Goal: Answer question/provide support: Share knowledge or assist other users

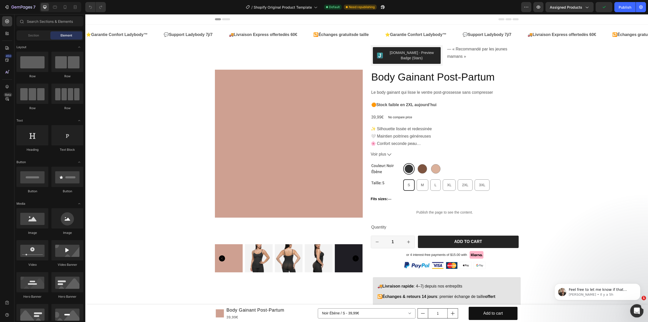
click at [631, 308] on div "Ouvrir le Messenger Intercom" at bounding box center [636, 309] width 17 height 17
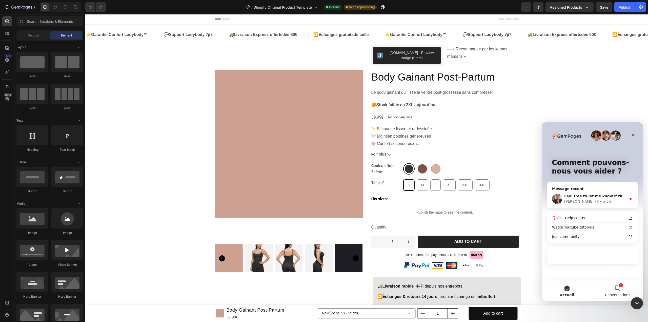
click at [619, 290] on button "1 Conversations" at bounding box center [617, 290] width 51 height 20
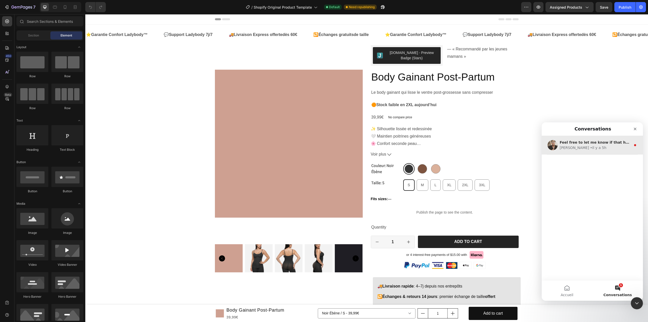
click at [596, 149] on div "[PERSON_NAME] • Il y a 5h" at bounding box center [595, 147] width 71 height 5
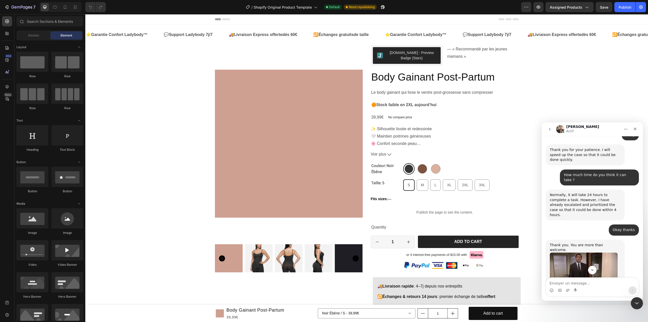
scroll to position [1469, 0]
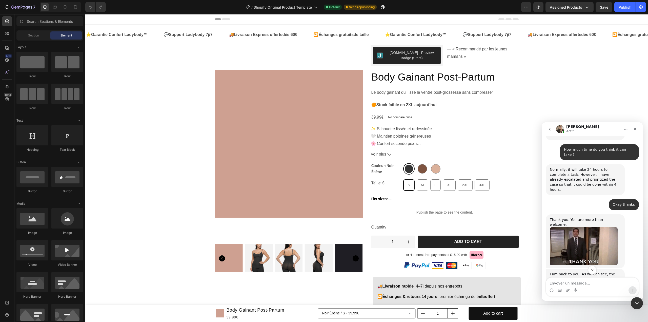
click at [585, 287] on img "Ken dit…" at bounding box center [584, 308] width 68 height 43
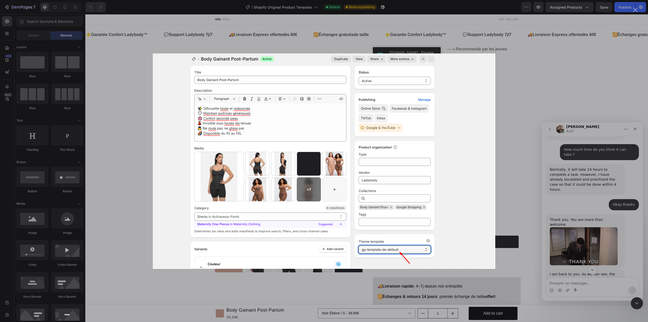
scroll to position [0, 0]
click at [585, 234] on div "Intercom Messenger" at bounding box center [324, 161] width 648 height 322
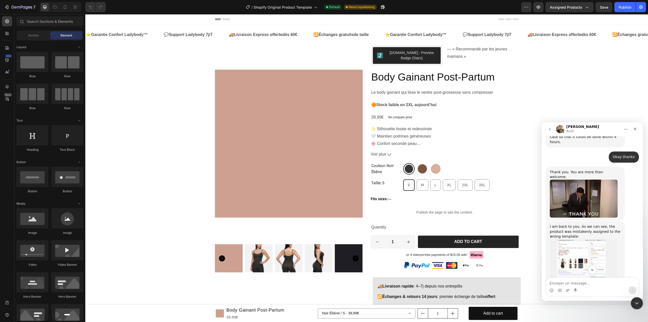
scroll to position [1519, 0]
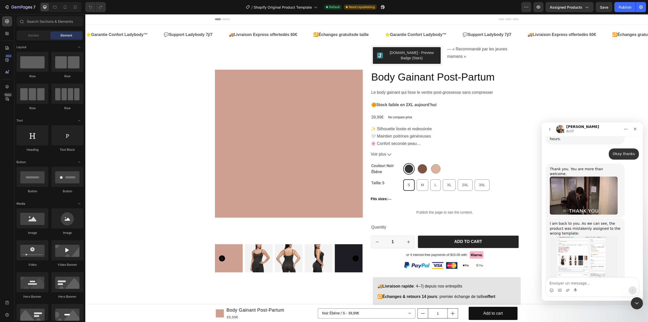
click at [579, 291] on img "Ken dit…" at bounding box center [584, 310] width 68 height 38
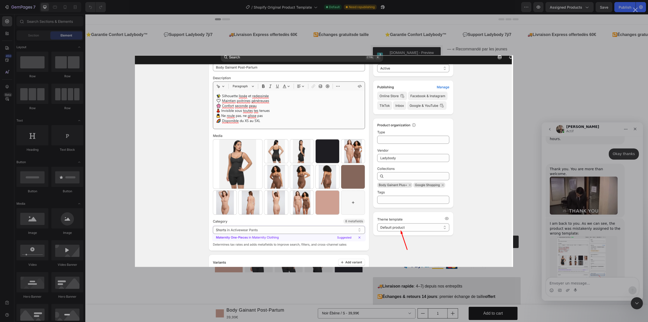
click at [579, 224] on div "Intercom Messenger" at bounding box center [324, 161] width 648 height 322
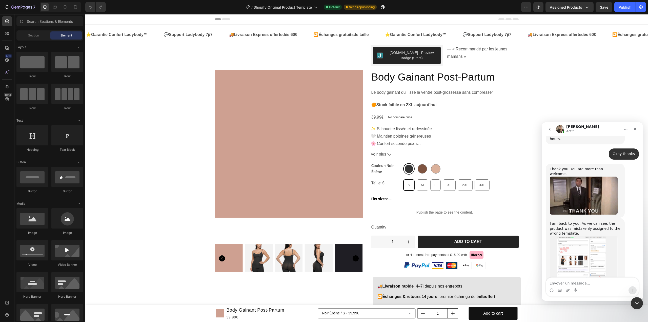
scroll to position [1530, 0]
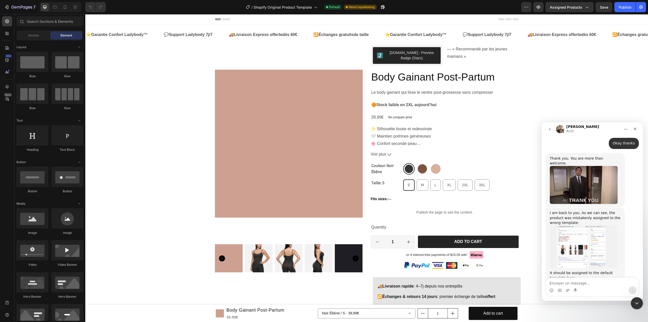
click at [570, 280] on img "Ken dit…" at bounding box center [584, 299] width 68 height 38
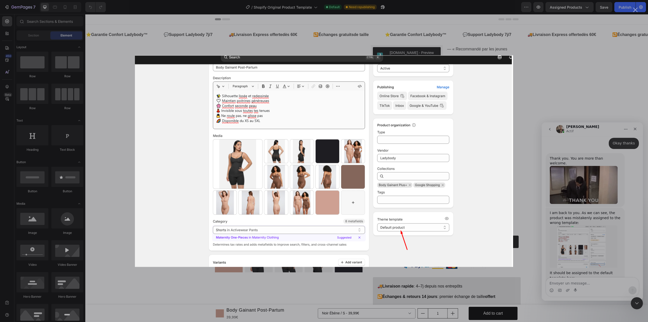
scroll to position [0, 0]
click at [566, 230] on div "Intercom Messenger" at bounding box center [324, 161] width 648 height 322
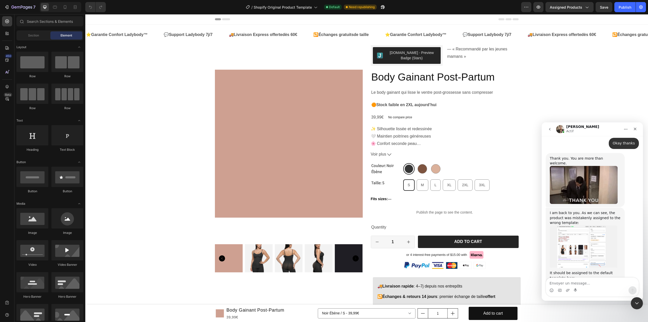
click at [571, 225] on img "Ken dit…" at bounding box center [584, 246] width 68 height 43
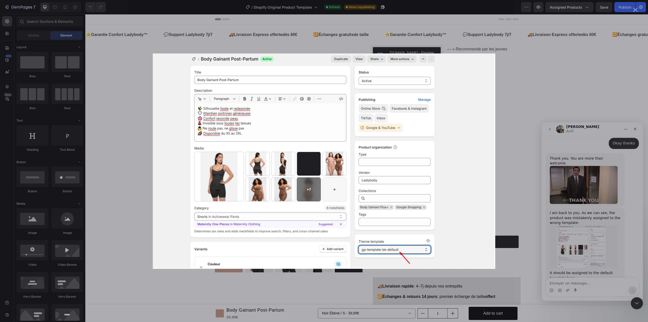
click at [470, 205] on img "Fermer" at bounding box center [324, 160] width 342 height 215
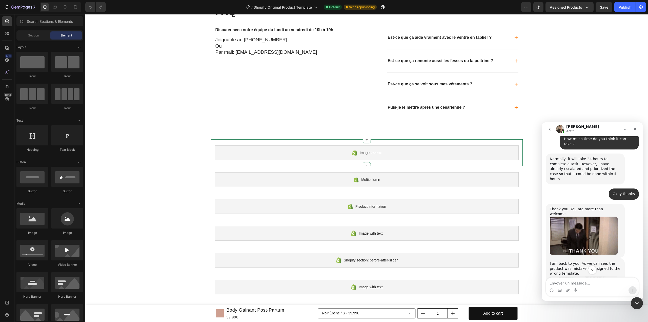
scroll to position [1924, 0]
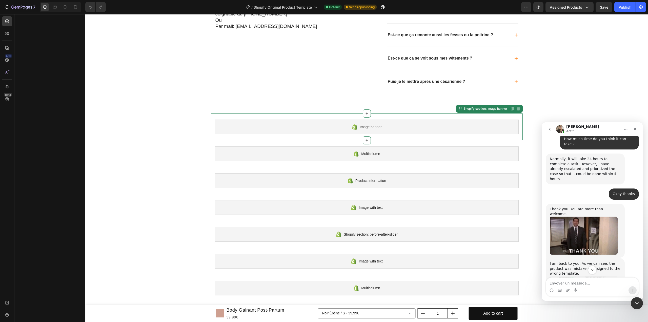
click at [307, 127] on div "Image banner" at bounding box center [367, 126] width 304 height 15
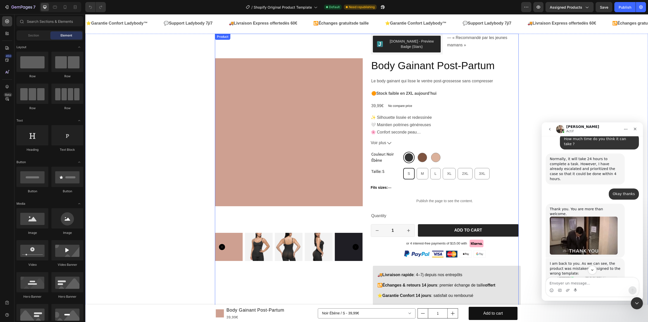
scroll to position [0, 0]
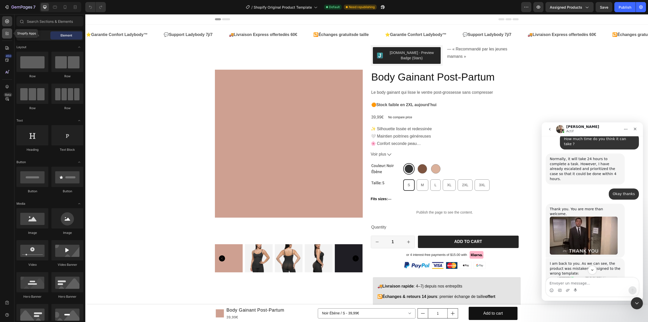
click at [8, 34] on icon at bounding box center [8, 35] width 2 height 2
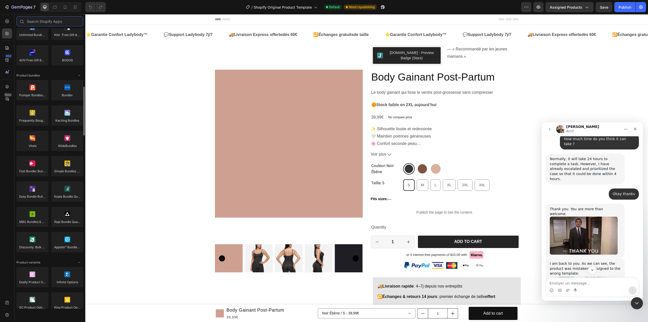
scroll to position [308, 0]
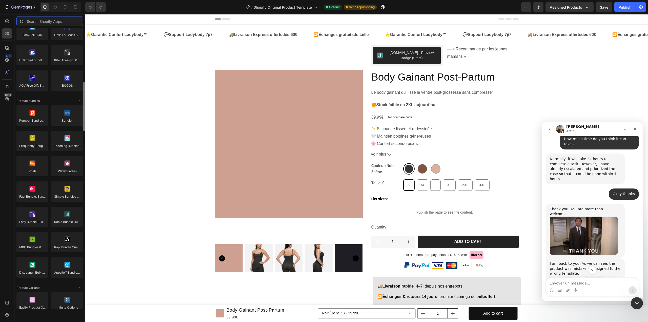
click at [39, 23] on input "text" at bounding box center [49, 21] width 67 height 10
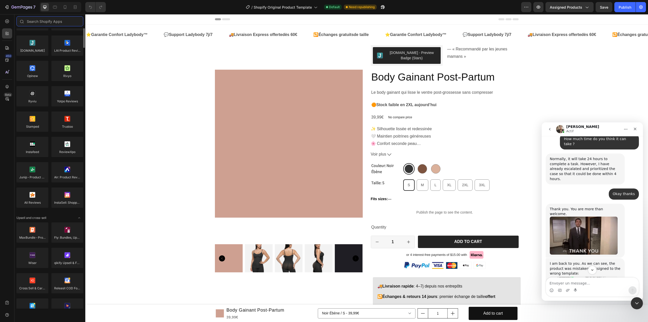
scroll to position [0, 0]
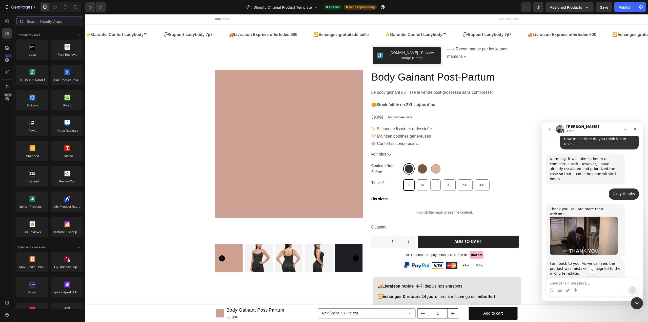
click at [48, 22] on input "text" at bounding box center [49, 21] width 67 height 10
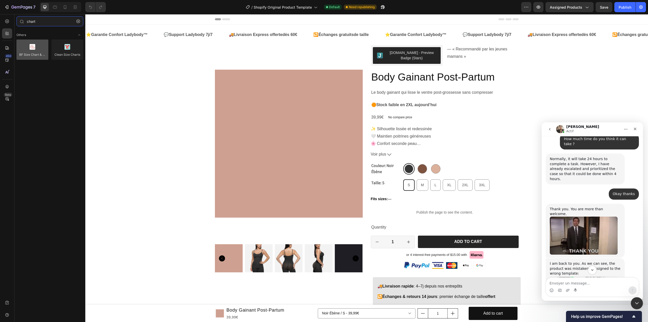
type input "chart"
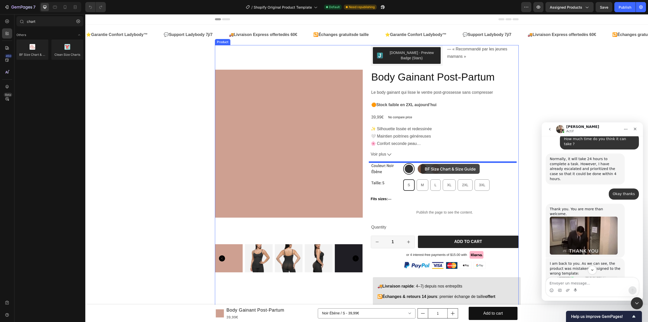
drag, startPoint x: 117, startPoint y: 67, endPoint x: 421, endPoint y: 164, distance: 318.5
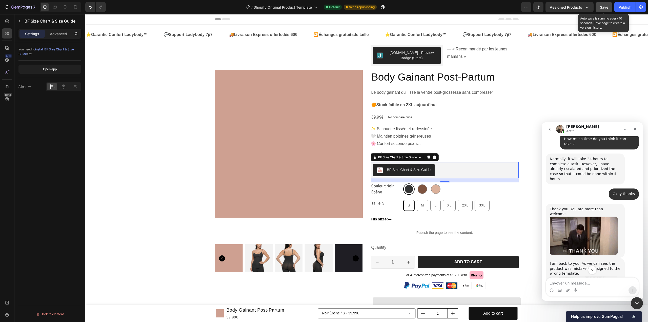
click at [608, 6] on button "Save" at bounding box center [604, 7] width 17 height 10
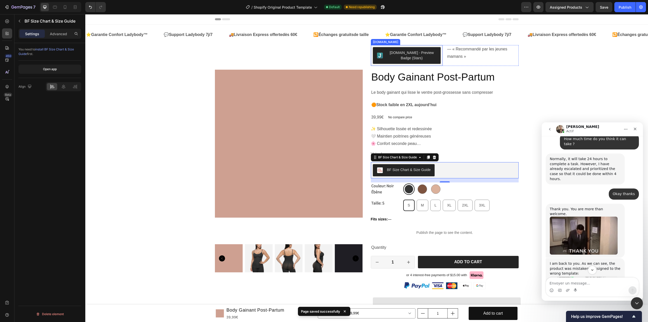
click at [418, 55] on div "[DOMAIN_NAME] - Preview Badge (Stars)" at bounding box center [412, 55] width 50 height 11
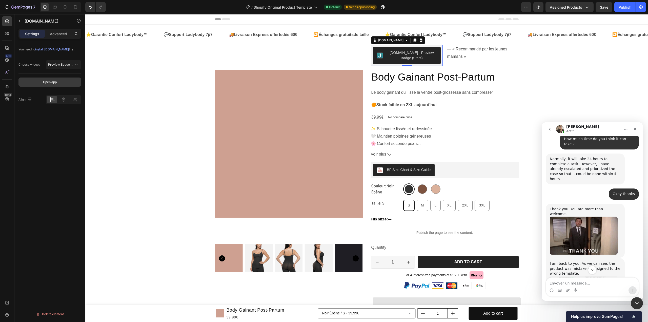
click at [68, 81] on button "Open app" at bounding box center [49, 81] width 63 height 9
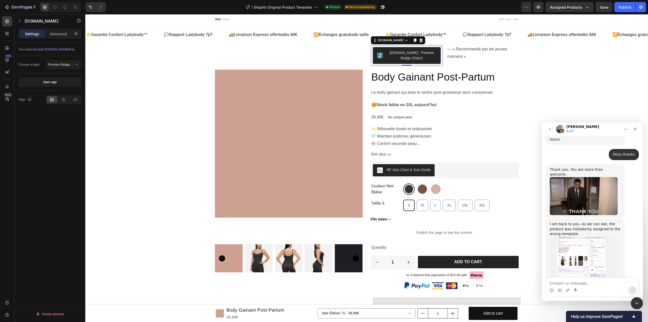
scroll to position [1530, 0]
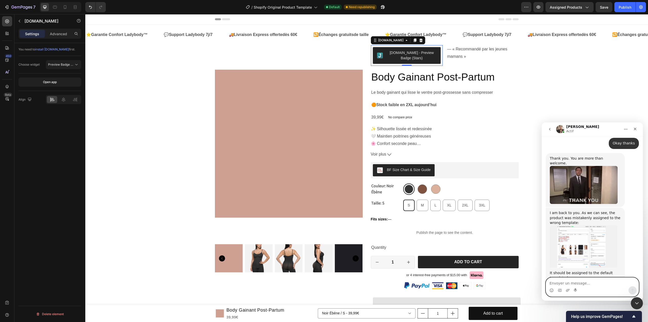
click at [561, 282] on textarea "Envoyer un message..." at bounding box center [592, 281] width 93 height 9
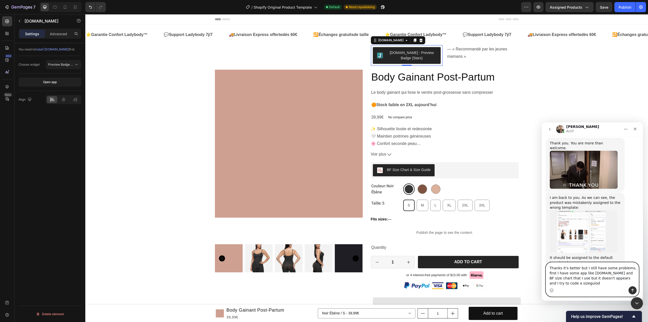
scroll to position [1540, 0]
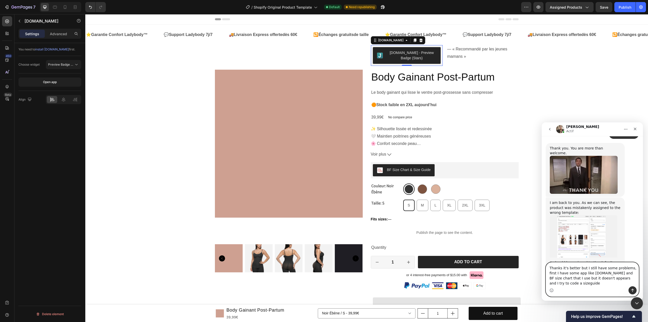
drag, startPoint x: 591, startPoint y: 283, endPoint x: 637, endPoint y: 284, distance: 45.8
click at [637, 284] on textarea "Thanks it's better but I still have some problems, first I have some app like […" at bounding box center [592, 274] width 93 height 24
type textarea "Thanks it's better but I still have some problems, first I have some app like […"
click at [597, 285] on textarea "Thanks it's better but I still have some problems, first I have some app like […" at bounding box center [592, 276] width 93 height 19
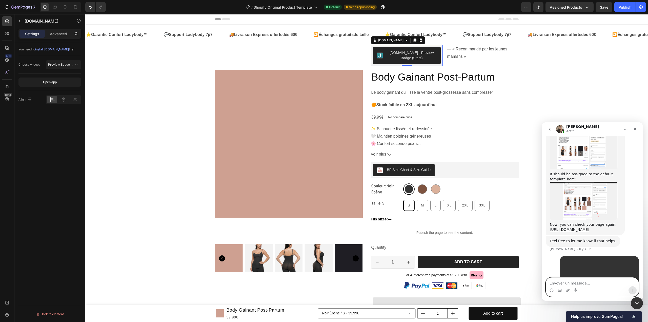
scroll to position [1630, 0]
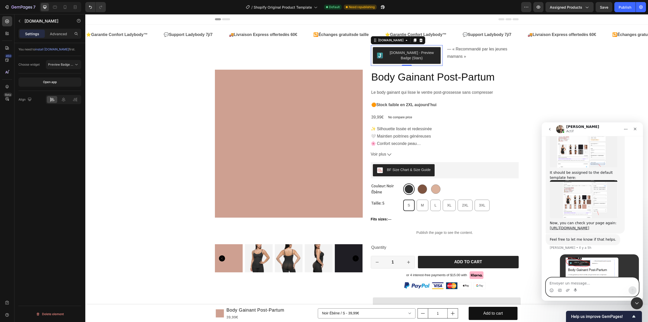
click at [571, 283] on textarea "Envoyer un message..." at bounding box center [592, 281] width 93 height 9
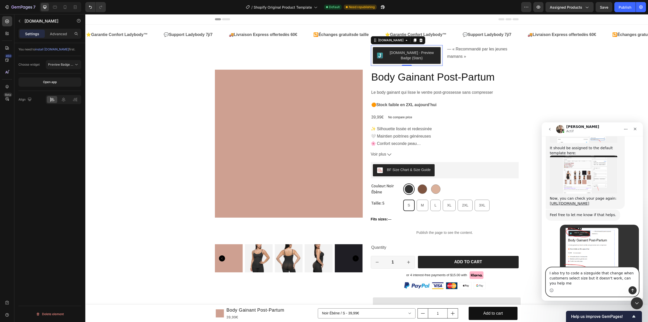
scroll to position [1655, 0]
type textarea "I also try to code a sizeguide that change when customers select size but it do…"
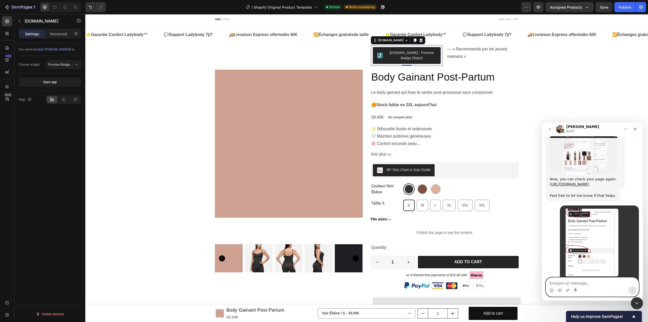
scroll to position [1698, 0]
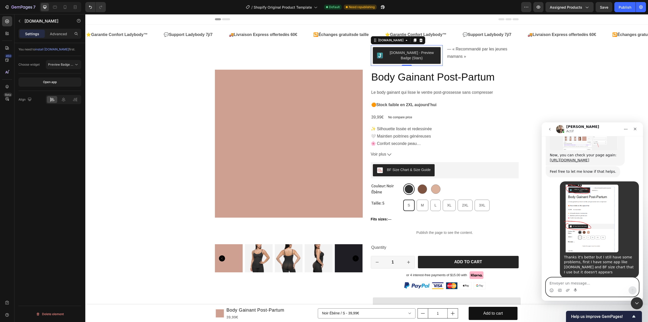
click at [566, 282] on textarea "Envoyer un message..." at bounding box center [592, 281] width 93 height 9
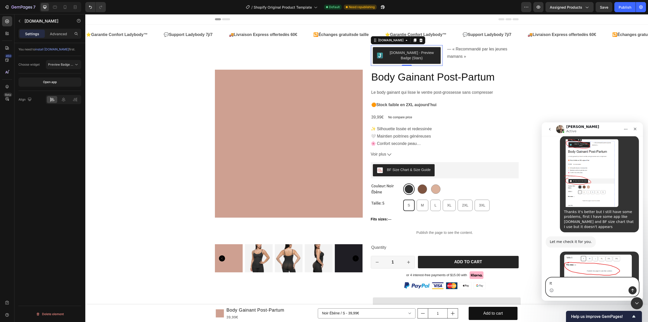
scroll to position [1759, 0]
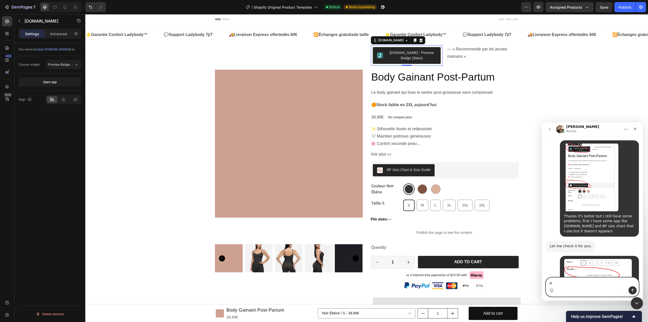
type textarea "I"
click at [602, 282] on textarea "Message…" at bounding box center [592, 281] width 93 height 9
type textarea "thanks"
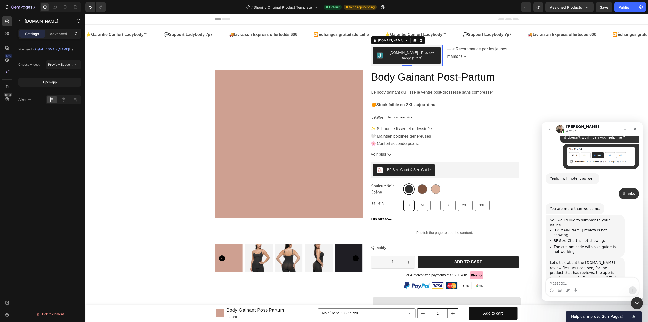
scroll to position [1931, 0]
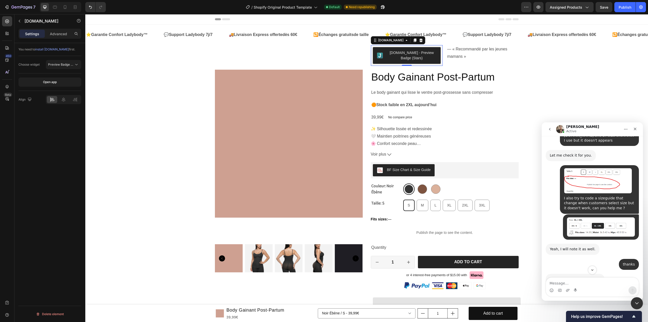
scroll to position [1880, 0]
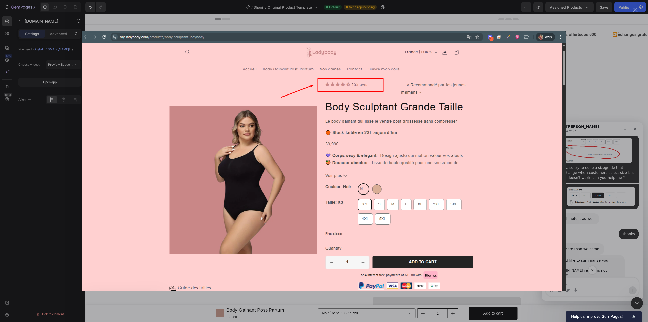
scroll to position [0, 0]
click at [595, 232] on div "Intercom Messenger" at bounding box center [324, 161] width 648 height 322
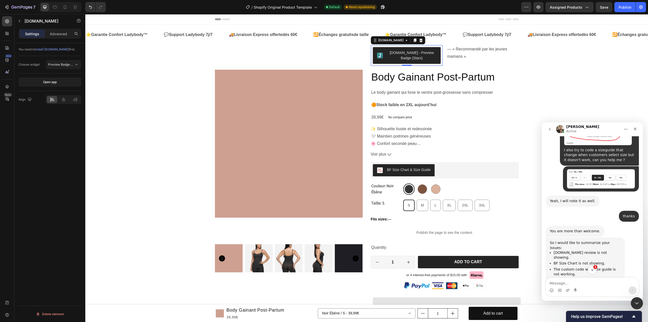
scroll to position [1905, 0]
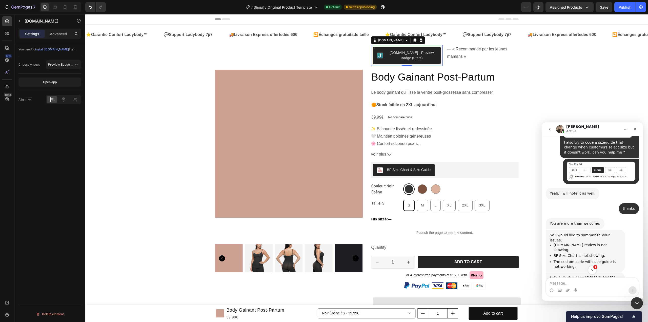
click at [569, 290] on link "[URL][DOMAIN_NAME]" at bounding box center [583, 294] width 66 height 9
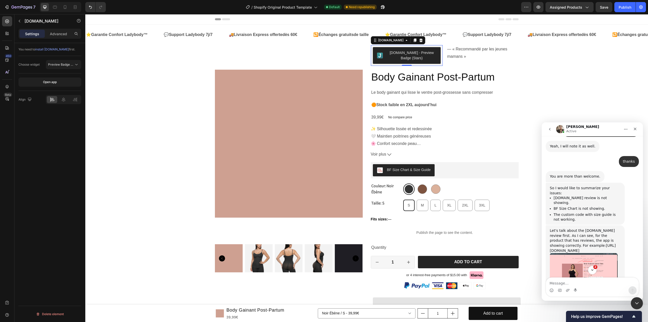
scroll to position [1981, 0]
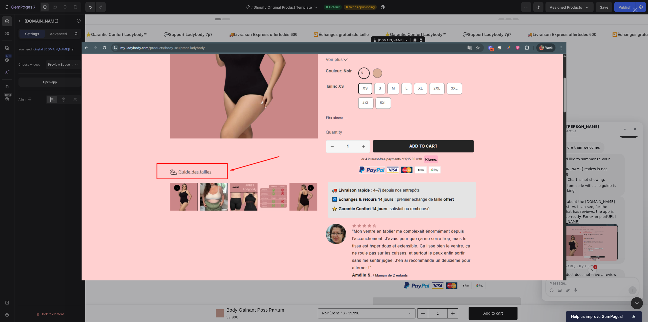
scroll to position [0, 0]
click at [589, 241] on div "Intercom Messenger" at bounding box center [324, 161] width 648 height 322
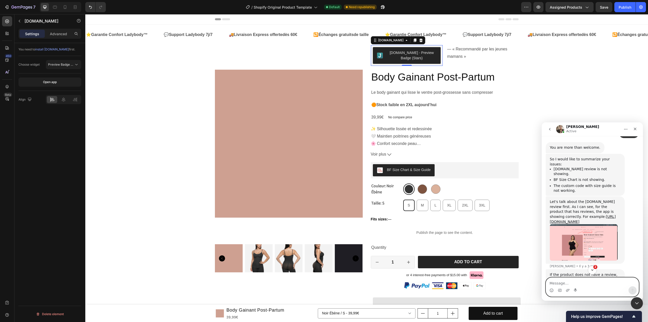
click at [580, 281] on textarea "Message…" at bounding box center [592, 281] width 93 height 9
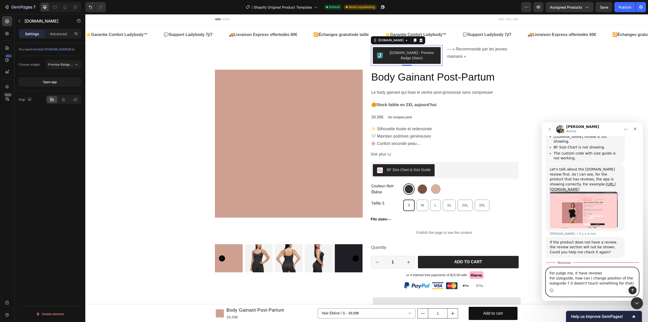
scroll to position [2019, 0]
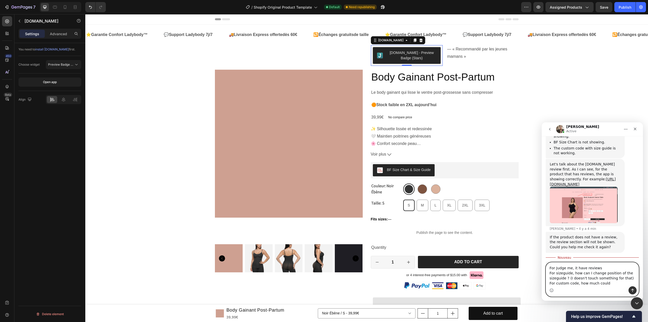
click at [594, 283] on textarea "For Judge me, it have reviews For sizeguide, how can I change position of the s…" at bounding box center [592, 274] width 93 height 24
click at [616, 281] on textarea "For Judge me, it have reviews For sizeguide, how can I change position of the s…" at bounding box center [592, 274] width 93 height 24
type textarea "For Judge me, it have reviews For sizeguide, how can I change position of the s…"
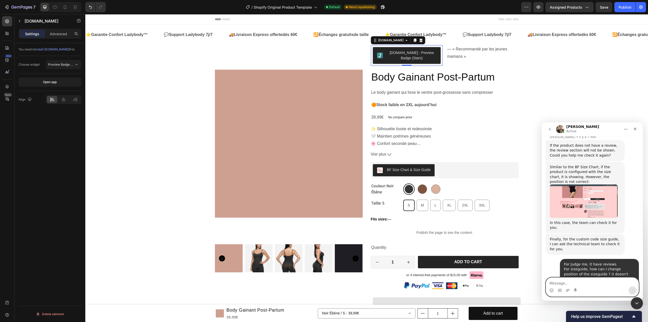
scroll to position [2112, 0]
click at [606, 314] on img "Ken dit…" at bounding box center [584, 325] width 68 height 23
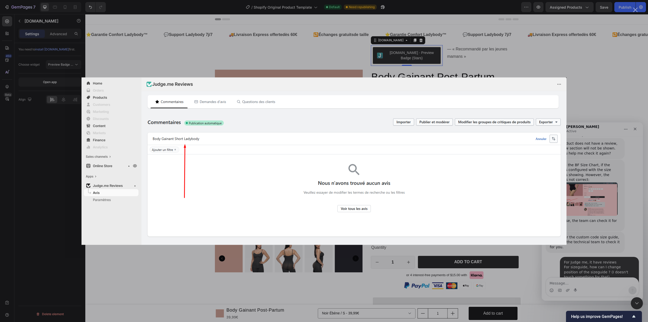
click at [578, 214] on div "Intercom Messenger" at bounding box center [324, 161] width 648 height 322
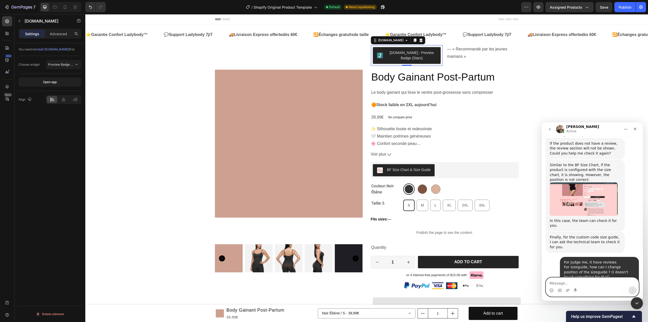
click at [585, 281] on textarea "Message…" at bounding box center [592, 281] width 93 height 9
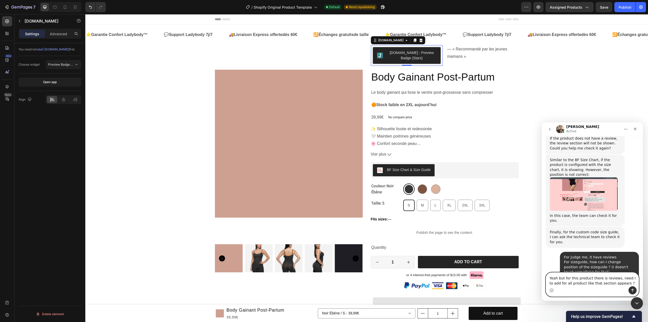
type textarea "Yeah but for this product there is reviews, need I to add for all product like …"
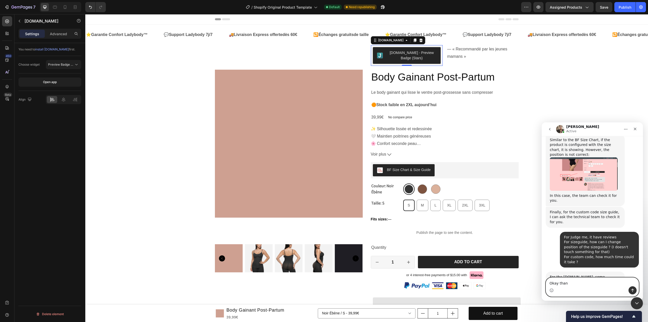
scroll to position [2157, 0]
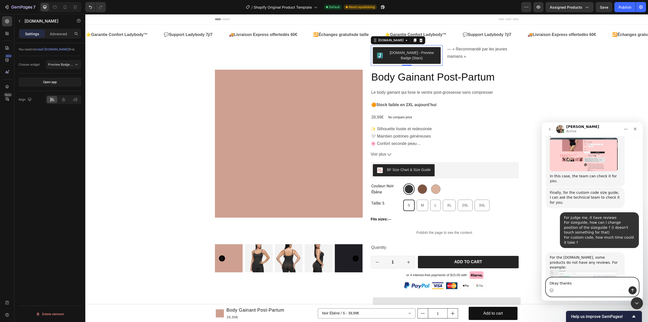
type textarea "Okay thanks"
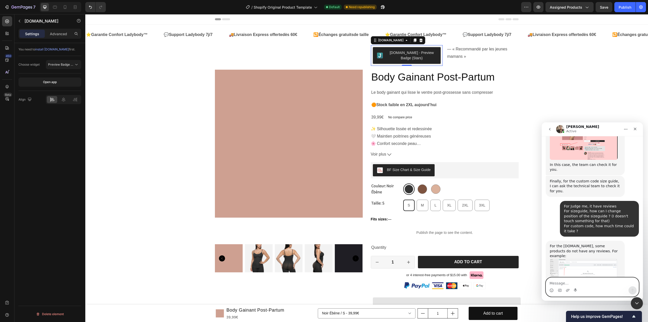
scroll to position [2169, 0]
drag, startPoint x: 18, startPoint y: 21, endPoint x: 20, endPoint y: 24, distance: 4.1
click at [18, 21] on icon "button" at bounding box center [19, 21] width 4 height 4
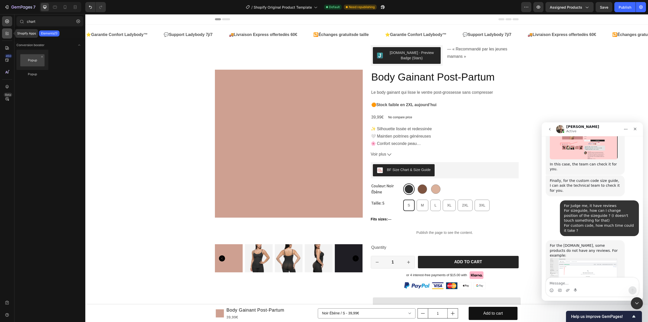
click at [6, 33] on icon at bounding box center [7, 33] width 2 height 2
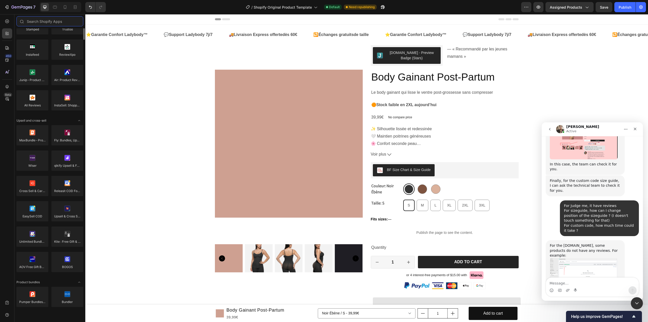
scroll to position [0, 0]
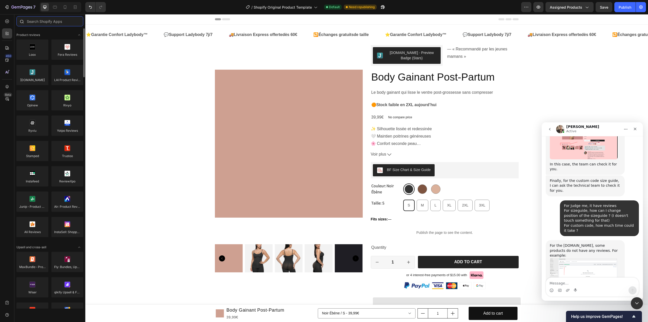
click at [44, 19] on input "text" at bounding box center [49, 21] width 67 height 10
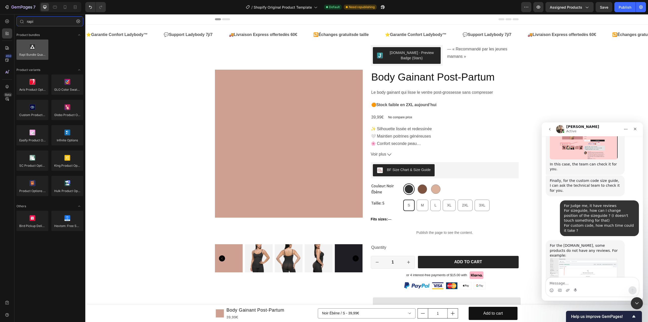
type input "rapi"
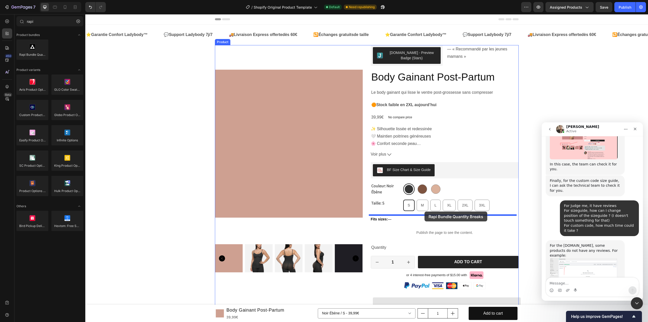
drag, startPoint x: 117, startPoint y: 64, endPoint x: 424, endPoint y: 211, distance: 340.4
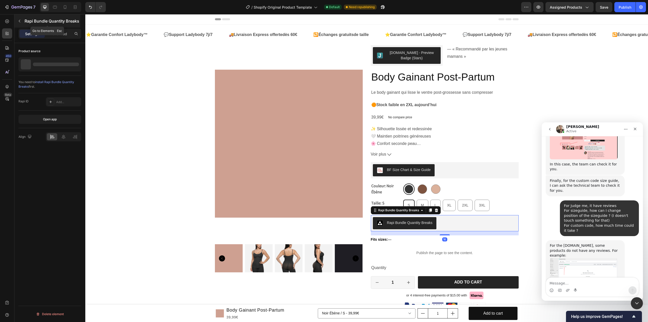
click at [19, 22] on icon "button" at bounding box center [20, 21] width 2 height 3
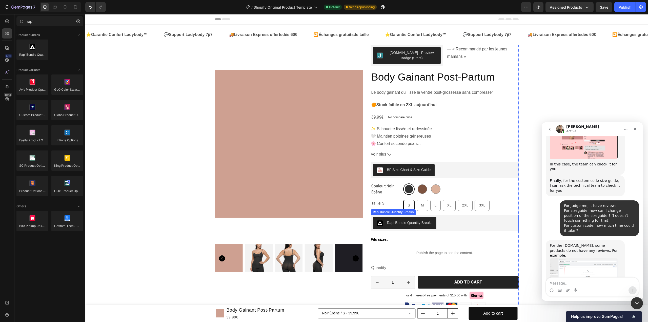
click at [424, 224] on div "Rapi Bundle Quantity Breaks" at bounding box center [410, 222] width 46 height 5
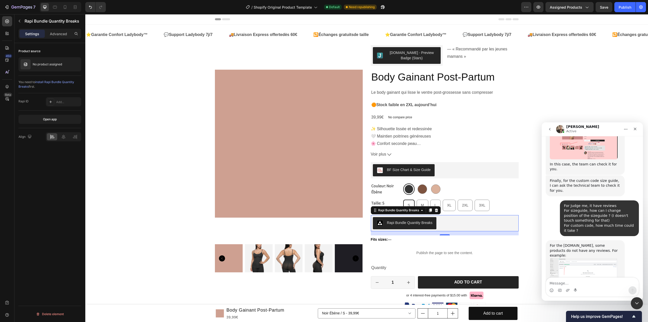
click at [568, 283] on textarea "Message…" at bounding box center [592, 281] width 93 height 9
paste textarea "Body Gainant Post-Partum"
type textarea "Body Gainant Post-Partum"
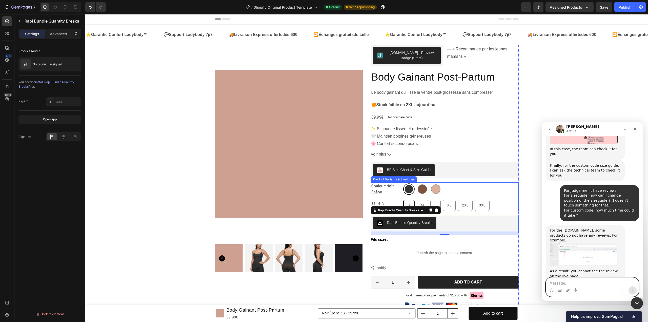
scroll to position [2189, 0]
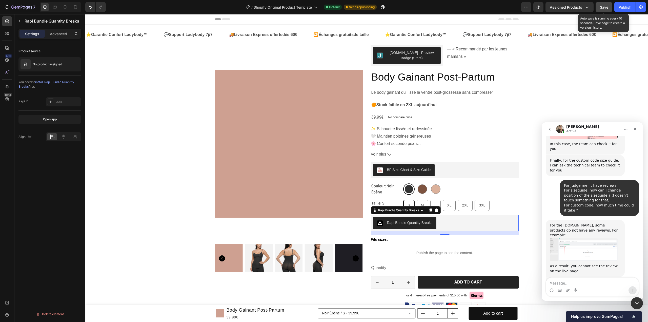
click at [602, 7] on span "Save" at bounding box center [604, 7] width 8 height 4
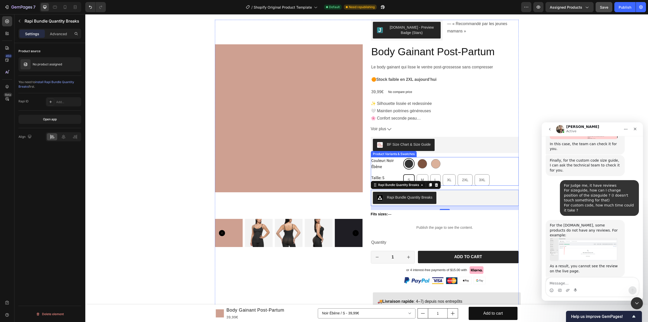
scroll to position [0, 0]
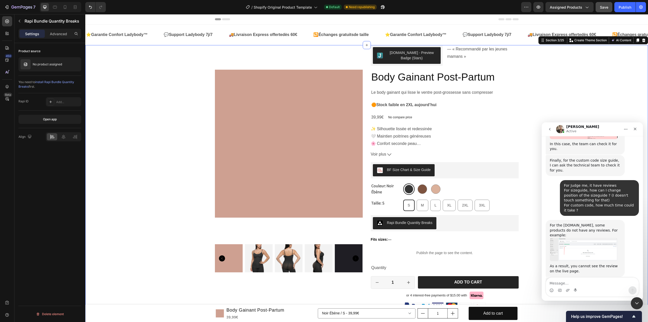
click at [161, 122] on div "Product Images [DOMAIN_NAME] - Preview Badge (Stars) [DOMAIN_NAME] — « Recomman…" at bounding box center [366, 254] width 563 height 419
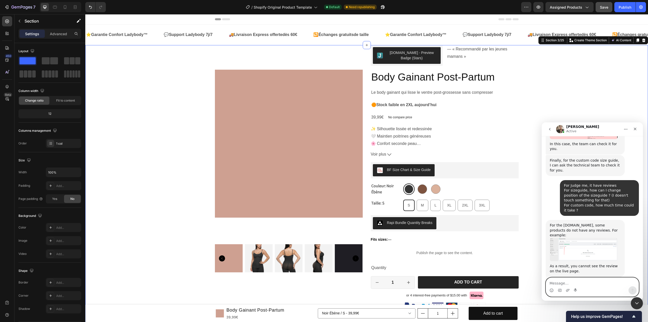
click at [587, 285] on textarea "Message…" at bounding box center [592, 281] width 93 height 9
type textarea "I also add rapi bundle but it doesn't appears"
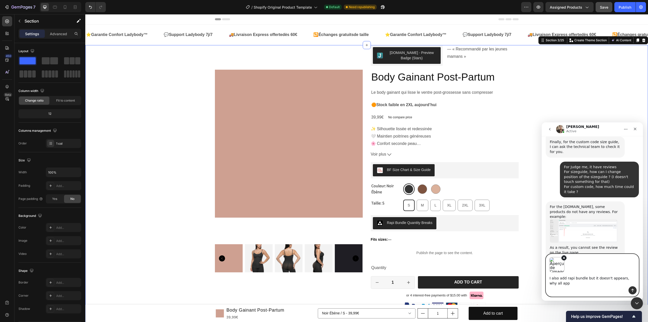
scroll to position [2213, 0]
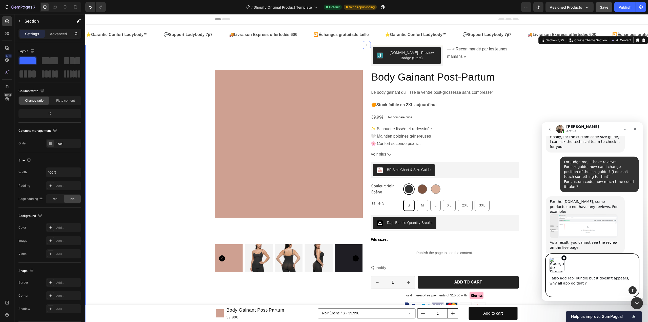
type textarea "I also add rapi bundle but it doesn't appears, why all app do that ?"
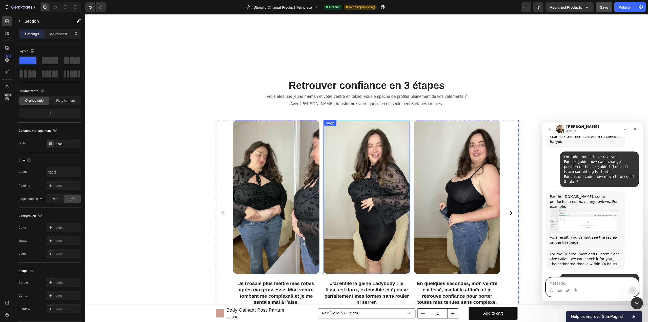
scroll to position [557, 0]
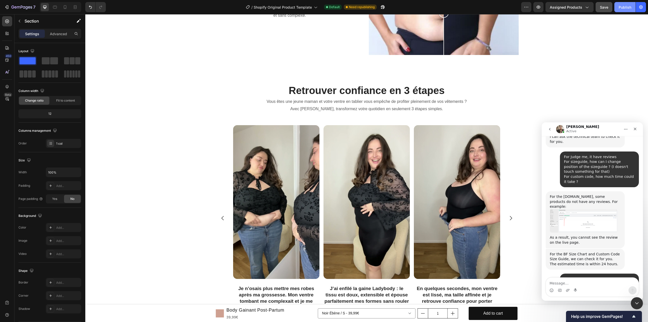
click at [622, 5] on div "Publish" at bounding box center [625, 7] width 13 height 5
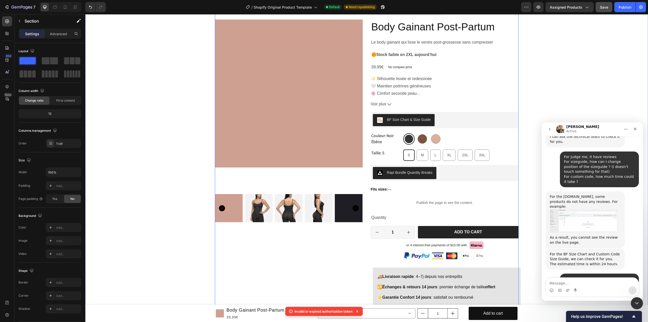
scroll to position [25, 0]
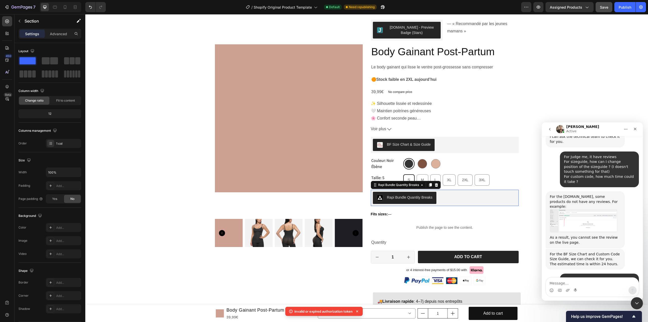
click at [446, 201] on div "Rapi Bundle Quantity Breaks" at bounding box center [445, 198] width 144 height 12
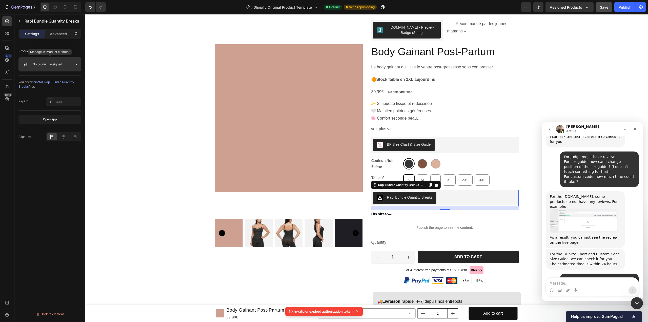
click at [56, 67] on div "No product assigned" at bounding box center [49, 64] width 63 height 14
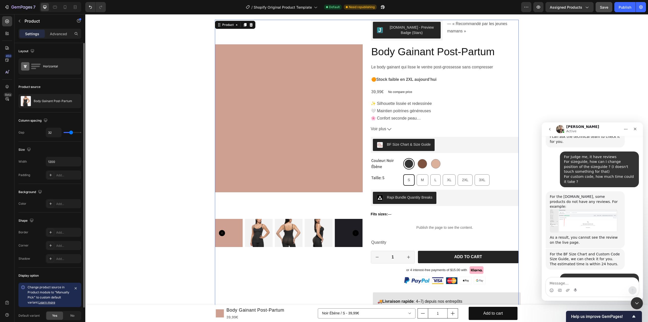
scroll to position [64, 0]
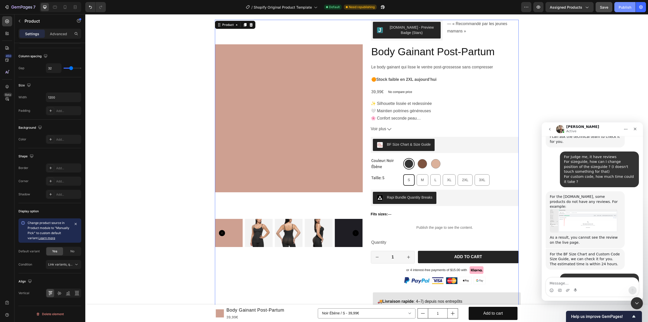
click at [622, 5] on div "Publish" at bounding box center [625, 7] width 13 height 5
click at [406, 198] on div "Rapi Bundle Quantity Breaks" at bounding box center [410, 197] width 46 height 5
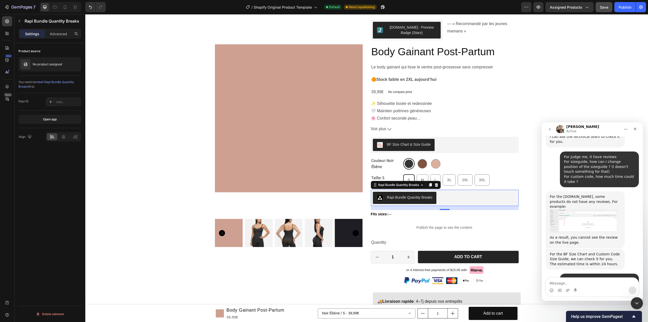
scroll to position [2237, 0]
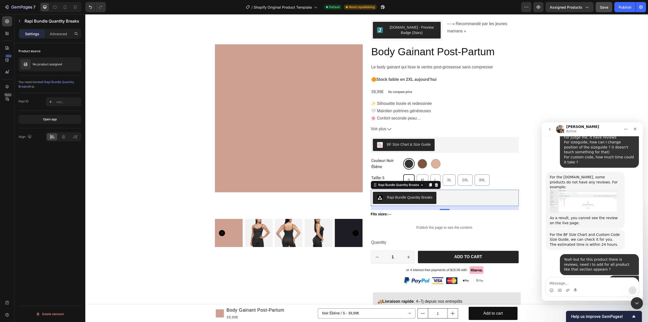
click at [468, 198] on div "Rapi Bundle Quantity Breaks" at bounding box center [445, 198] width 144 height 12
click at [70, 102] on div "Add..." at bounding box center [68, 102] width 24 height 5
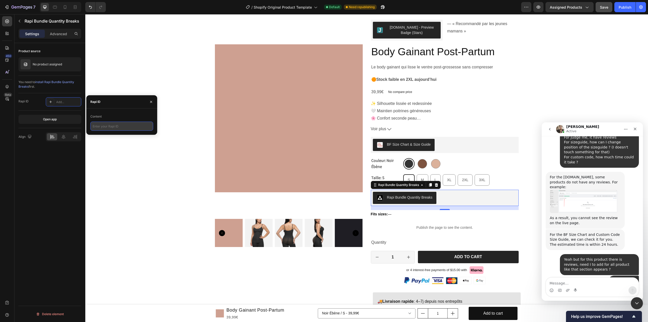
click at [111, 124] on input "text" at bounding box center [121, 125] width 63 height 9
paste input "<div data-rapi-id="rapi_63f9cf9d246a0286339"></div>"
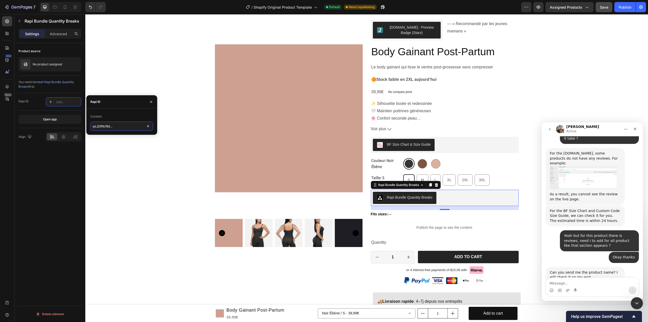
scroll to position [2262, 0]
drag, startPoint x: 131, startPoint y: 126, endPoint x: 151, endPoint y: 129, distance: 20.2
click at [151, 129] on input "<div data-rapi-id="rapi_63f9cf9d246a0286339"></div>" at bounding box center [121, 125] width 63 height 9
drag, startPoint x: 102, startPoint y: 126, endPoint x: 73, endPoint y: 126, distance: 28.6
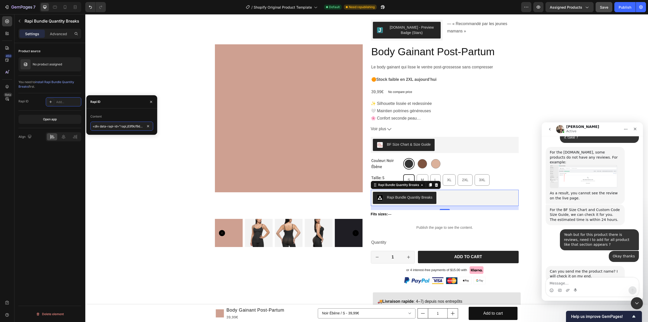
click at [73, 126] on div "450 Beta rapi Sections(0) Elements(10) We couldn’t find any matches for “rapi” …" at bounding box center [42, 168] width 85 height 308
type input "rapi_63f9cf9d246a0286339"
click at [46, 168] on div "Product source No product assigned You need to install Rapi Bundle Quantity Bre…" at bounding box center [49, 189] width 71 height 293
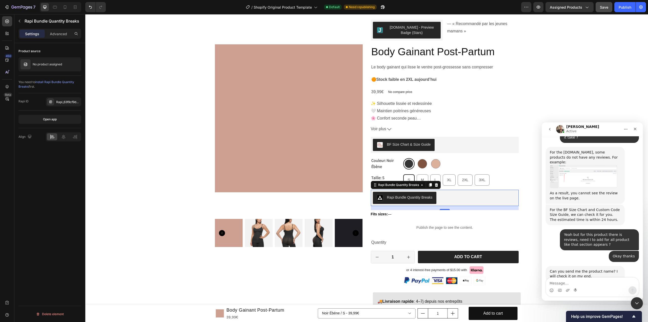
scroll to position [2242, 0]
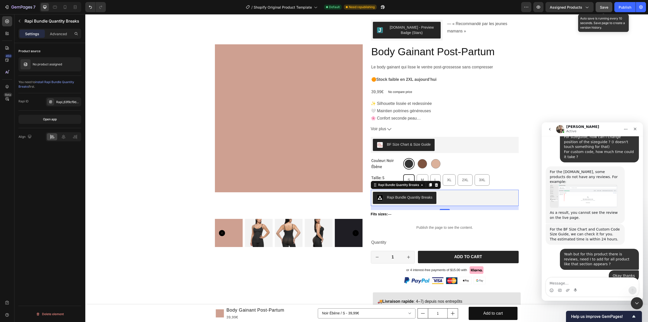
click at [605, 7] on span "Save" at bounding box center [604, 7] width 8 height 4
click at [620, 8] on div "Publish" at bounding box center [625, 7] width 13 height 5
click at [570, 286] on div "Intercom Messenger" at bounding box center [592, 290] width 93 height 8
click at [571, 283] on textarea "Message…" at bounding box center [592, 281] width 93 height 9
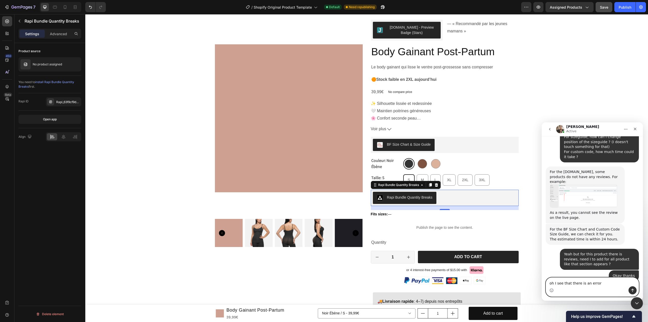
type textarea "oh I see that there is an error"
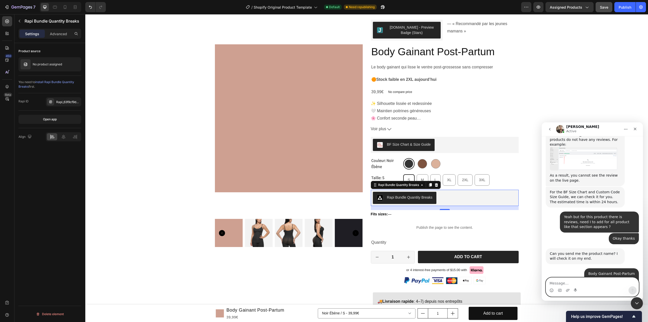
scroll to position [2284, 0]
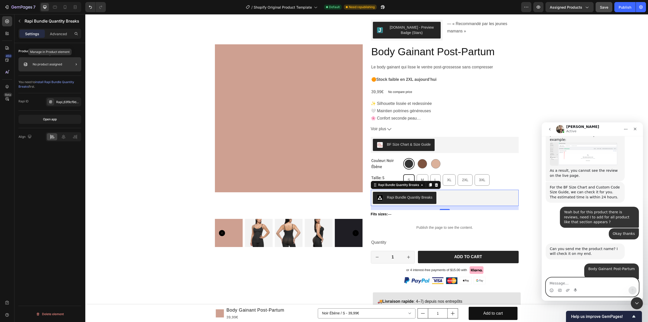
click at [46, 67] on div "No product assigned" at bounding box center [49, 64] width 63 height 14
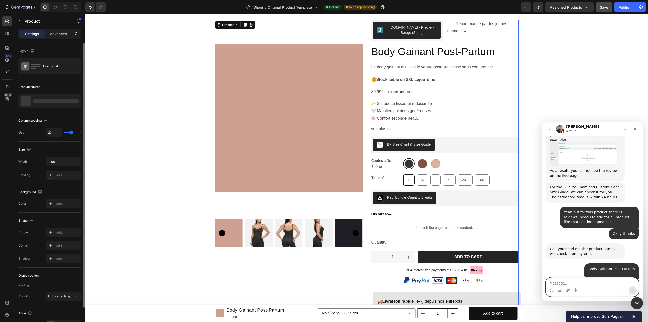
click at [53, 100] on div at bounding box center [56, 101] width 46 height 4
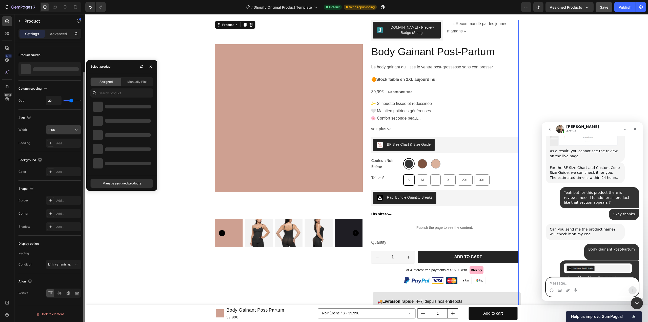
scroll to position [0, 0]
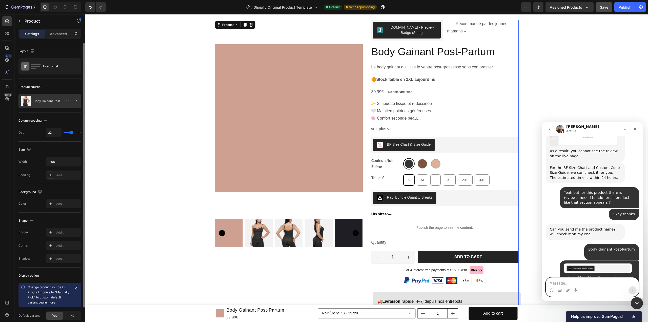
click at [51, 97] on div "Body Gainant Post-Partum" at bounding box center [49, 101] width 63 height 14
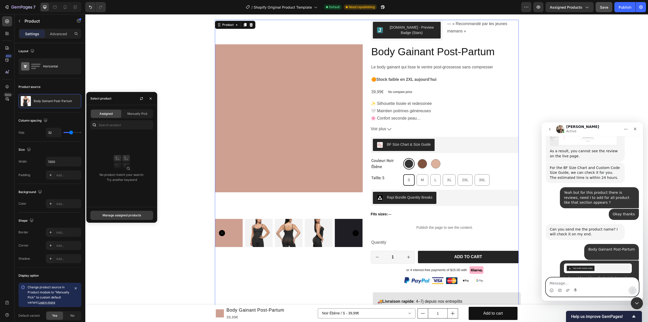
click at [129, 214] on div "Manage assigned products" at bounding box center [122, 215] width 38 height 5
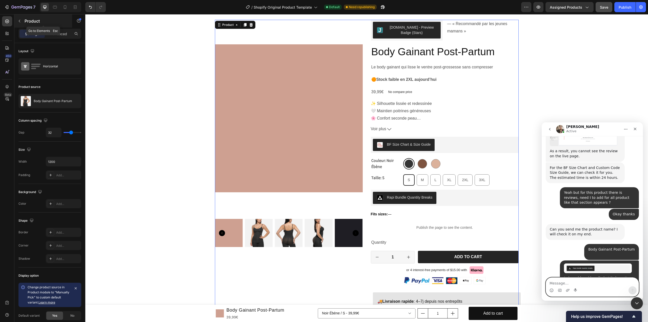
click at [18, 20] on icon "button" at bounding box center [19, 21] width 4 height 4
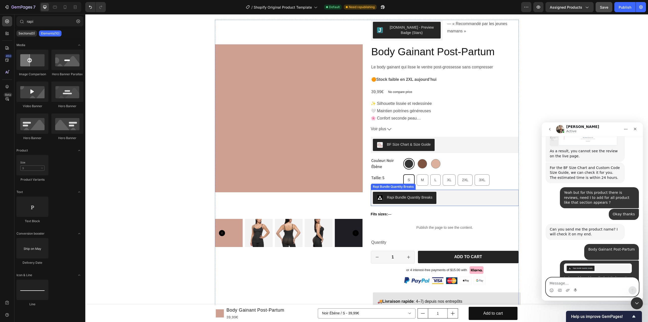
click at [443, 197] on div "Rapi Bundle Quantity Breaks" at bounding box center [445, 198] width 144 height 12
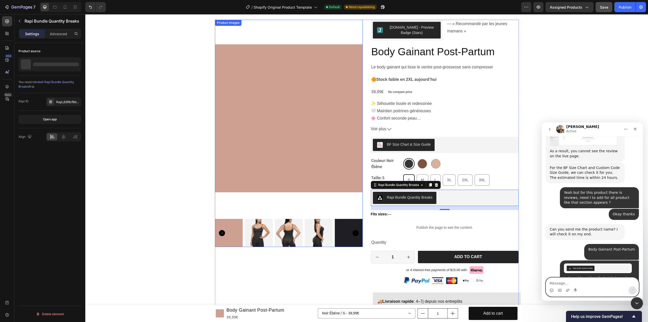
scroll to position [2309, 0]
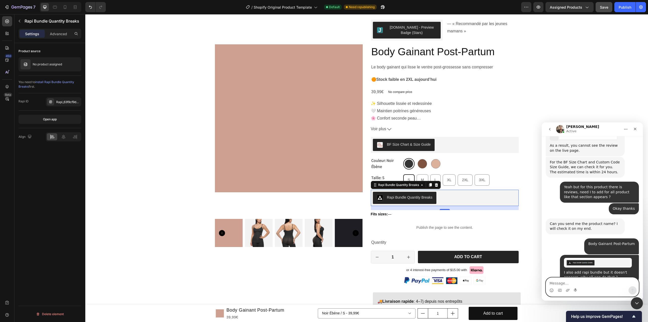
click at [573, 284] on textarea "Message…" at bounding box center [592, 281] width 93 height 9
type textarea "Okay"
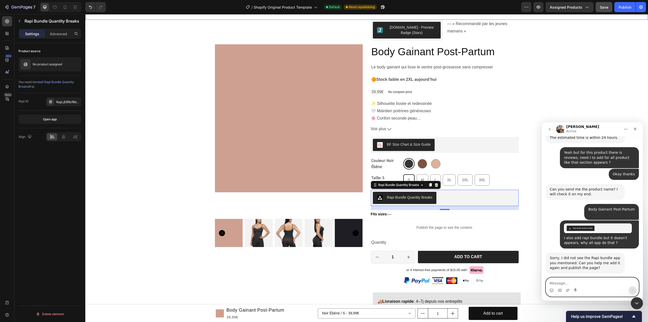
scroll to position [2355, 0]
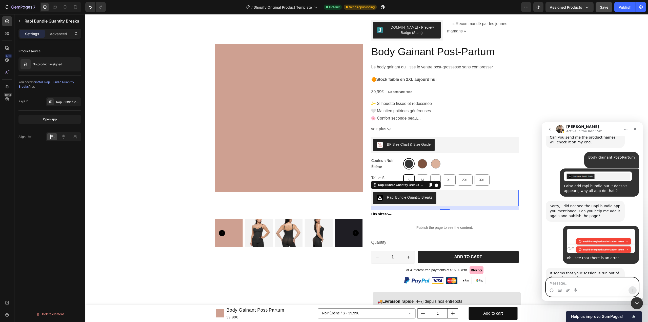
click at [587, 284] on textarea "Message…" at bounding box center [592, 281] width 93 height 9
type textarea "Okay for judge me I add it"
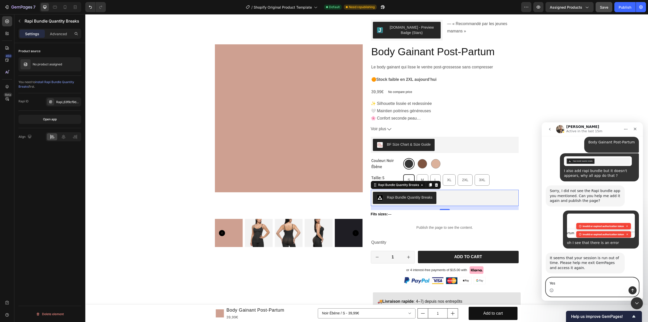
type textarea "Yes"
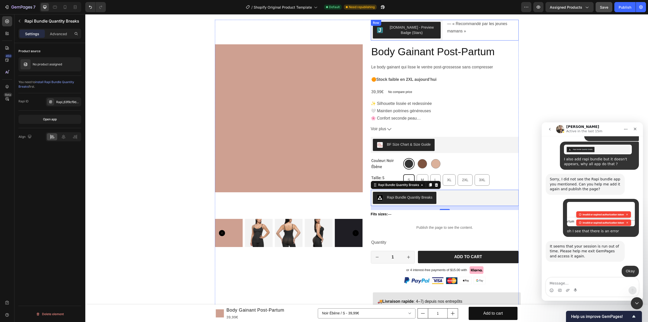
click at [444, 30] on div "[DOMAIN_NAME] - Preview Badge (Stars) [DOMAIN_NAME] — « Recommandé par les jeun…" at bounding box center [445, 30] width 148 height 21
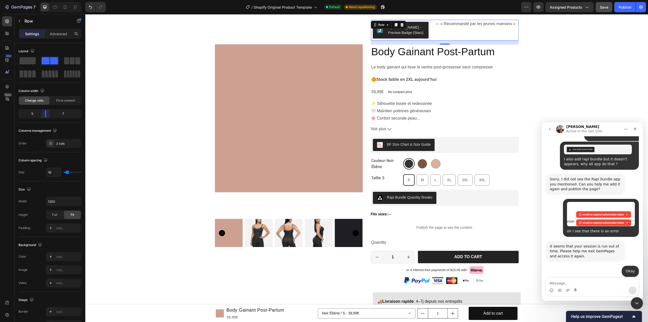
drag, startPoint x: 48, startPoint y: 114, endPoint x: 43, endPoint y: 115, distance: 5.4
click at [43, 38] on body "7 / Shopify Original Product Template Default Need republishing Preview Assigne…" at bounding box center [324, 19] width 648 height 38
click at [622, 6] on div "Publish" at bounding box center [625, 7] width 13 height 5
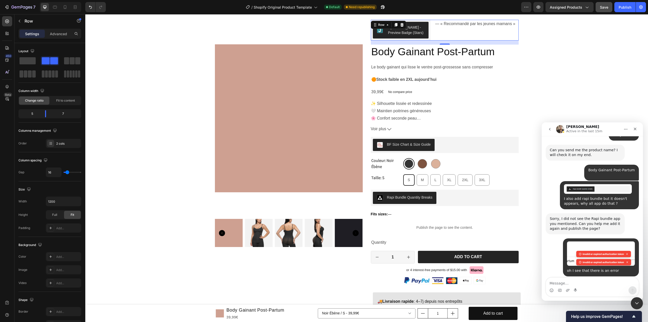
scroll to position [2372, 0]
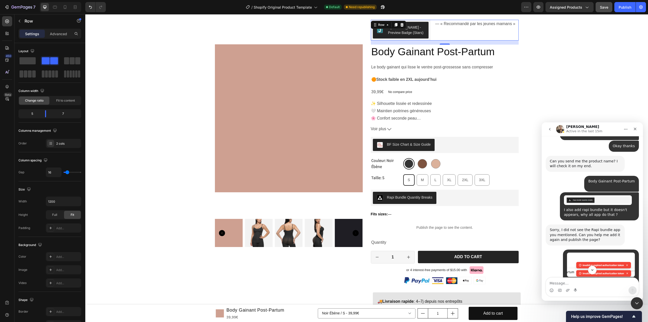
click at [599, 6] on button "Save" at bounding box center [604, 7] width 17 height 10
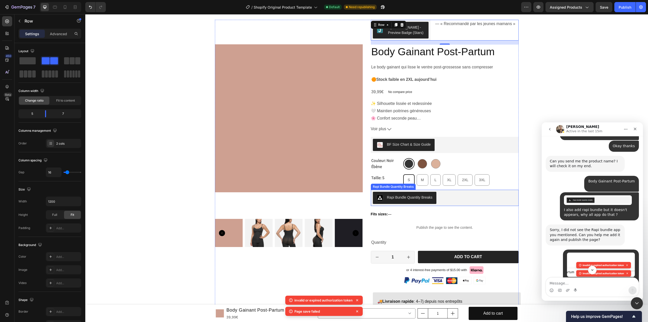
click at [469, 197] on div "Rapi Bundle Quantity Breaks" at bounding box center [445, 198] width 144 height 12
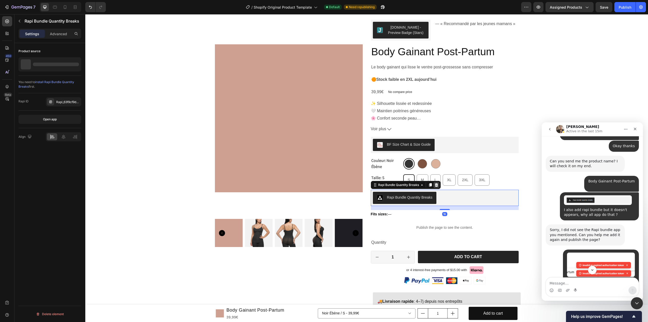
click at [435, 186] on icon at bounding box center [436, 185] width 3 height 4
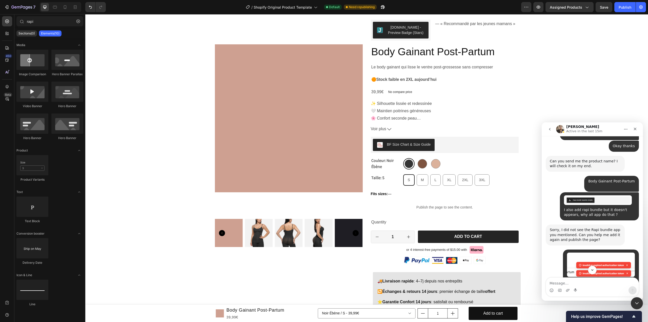
click at [604, 9] on span "Save" at bounding box center [604, 7] width 8 height 4
click at [91, 6] on icon "Undo/Redo" at bounding box center [90, 7] width 5 height 5
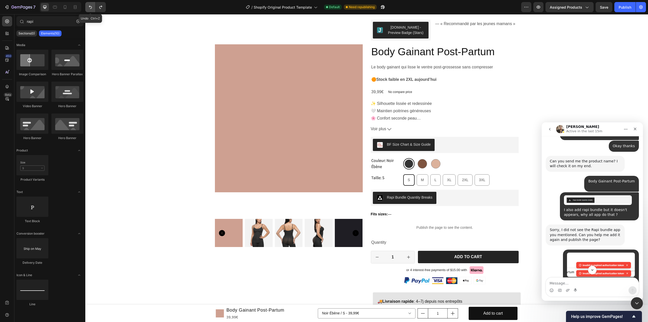
click at [91, 6] on icon "Undo/Redo" at bounding box center [90, 7] width 5 height 5
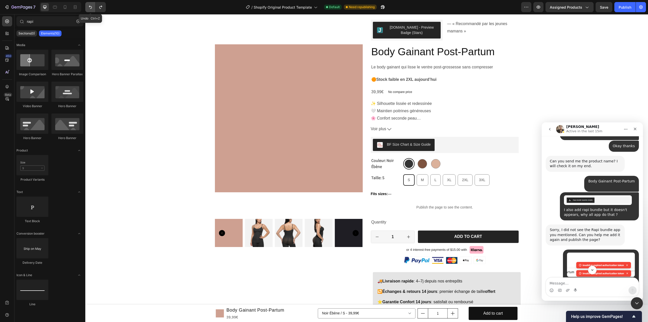
click at [91, 6] on icon "Undo/Redo" at bounding box center [90, 7] width 5 height 5
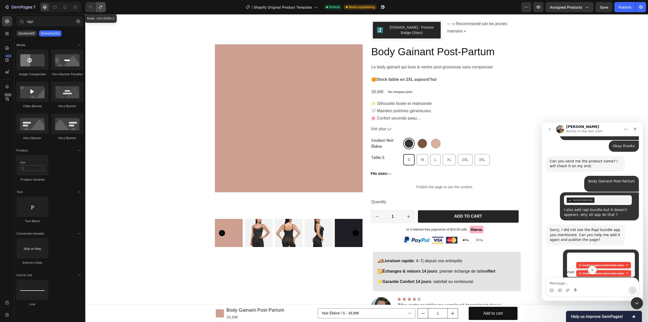
click at [101, 8] on icon "Undo/Redo" at bounding box center [100, 7] width 5 height 5
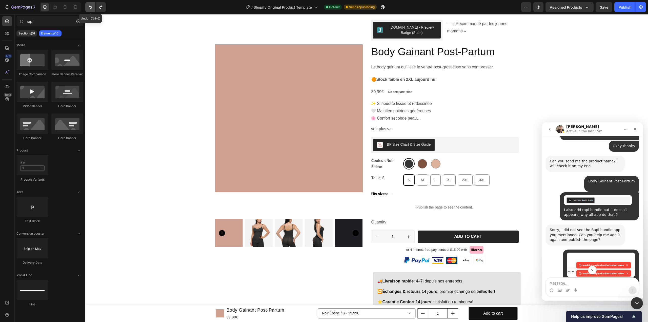
click at [90, 7] on icon "Undo/Redo" at bounding box center [90, 7] width 3 height 3
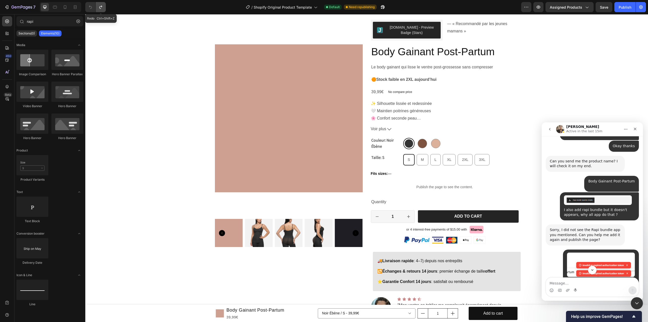
click at [104, 7] on button "Undo/Redo" at bounding box center [101, 7] width 10 height 10
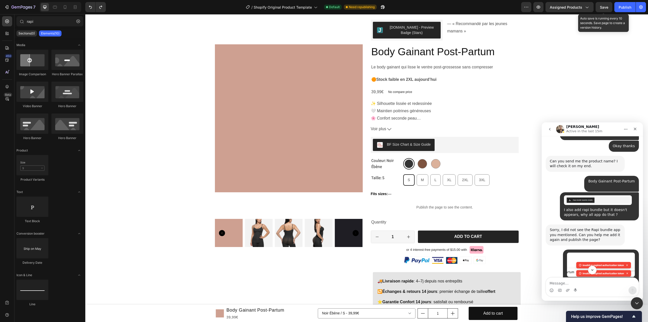
click at [601, 9] on span "Save" at bounding box center [604, 7] width 8 height 4
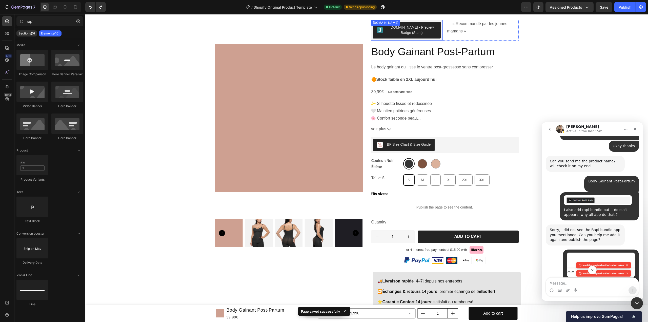
click at [438, 27] on button "[DOMAIN_NAME] - Preview Badge (Stars)" at bounding box center [407, 30] width 68 height 17
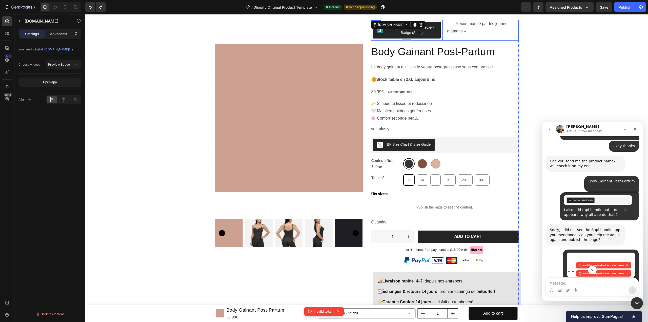
click at [455, 35] on div "— « Recommandé par les jeunes mamans »" at bounding box center [483, 28] width 72 height 16
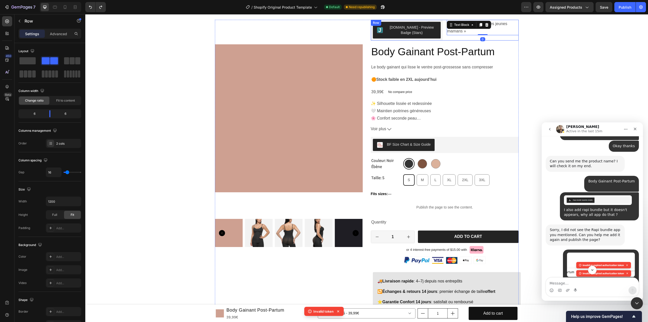
click at [450, 38] on div "— « Recommandé par les jeunes mamans » Text Block 0" at bounding box center [483, 30] width 72 height 21
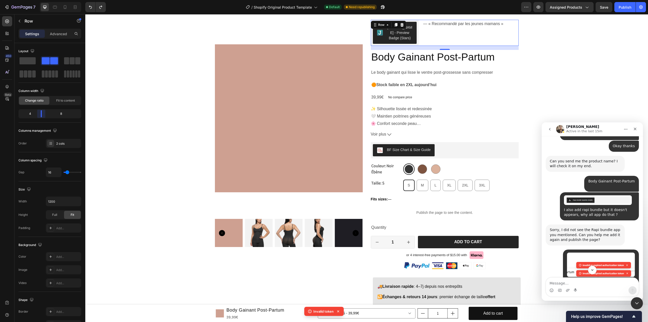
drag, startPoint x: 51, startPoint y: 113, endPoint x: 40, endPoint y: 113, distance: 11.4
click at [40, 38] on body "7 / Shopify Original Product Template Default Need republishing Preview Assigne…" at bounding box center [324, 19] width 648 height 38
click at [599, 7] on button "Save" at bounding box center [604, 7] width 17 height 10
click at [89, 5] on icon "Undo/Redo" at bounding box center [90, 7] width 5 height 5
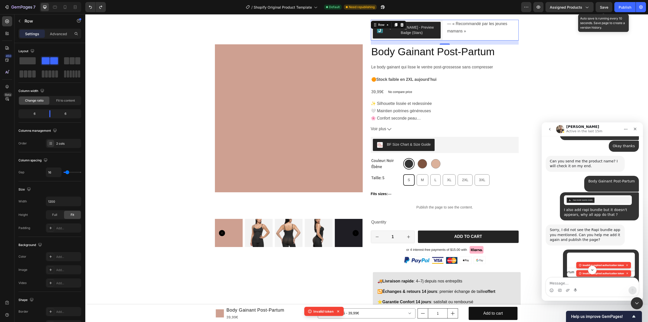
click at [604, 5] on span "Save" at bounding box center [604, 7] width 8 height 4
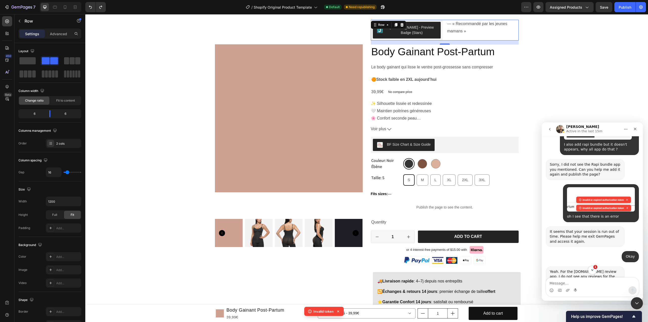
scroll to position [2451, 0]
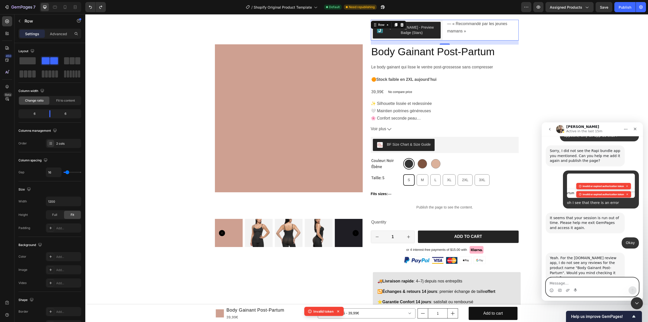
click at [569, 279] on textarea "Message…" at bounding box center [592, 281] width 93 height 9
type textarea "I"
type textarea "Idk why I can't make change anymore"
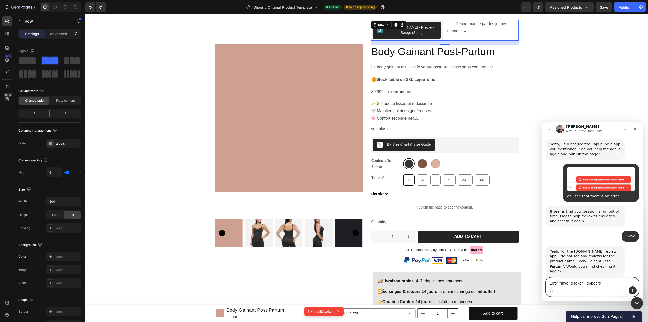
type textarea "Error "Invalid token" appears"
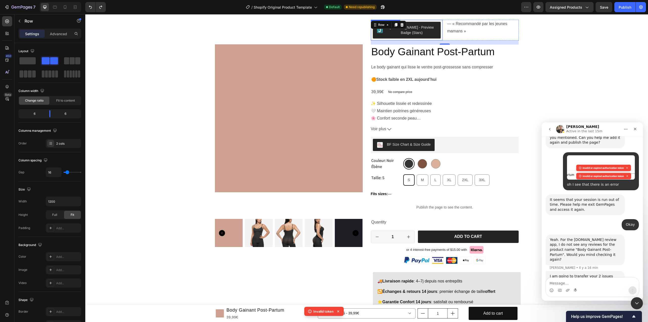
click at [440, 27] on div "[DOMAIN_NAME] - Preview Badge (Stars)" at bounding box center [407, 30] width 72 height 21
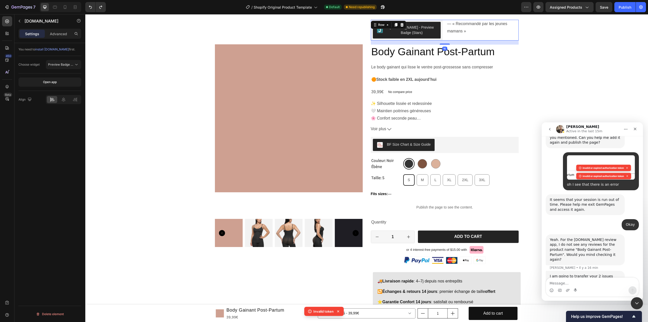
click at [443, 39] on div "[DOMAIN_NAME] - Preview Badge (Stars) [DOMAIN_NAME] — « Recommandé par les jeun…" at bounding box center [445, 30] width 148 height 21
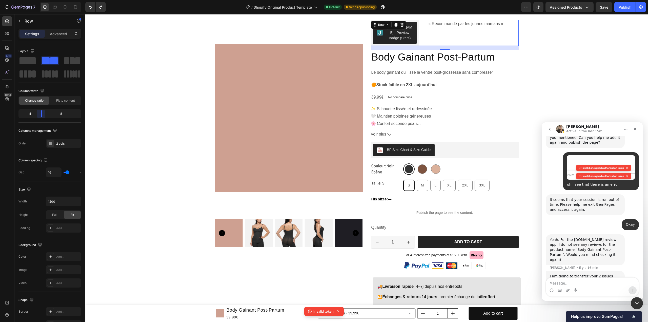
drag, startPoint x: 49, startPoint y: 114, endPoint x: 42, endPoint y: 114, distance: 7.6
click at [42, 38] on body "7 / Shopify Original Product Template Default Need republishing Preview Assigne…" at bounding box center [324, 19] width 648 height 38
click at [604, 9] on span "Save" at bounding box center [604, 7] width 8 height 4
click at [606, 9] on span "Save" at bounding box center [604, 7] width 8 height 4
click at [583, 282] on textarea "Message…" at bounding box center [592, 281] width 93 height 9
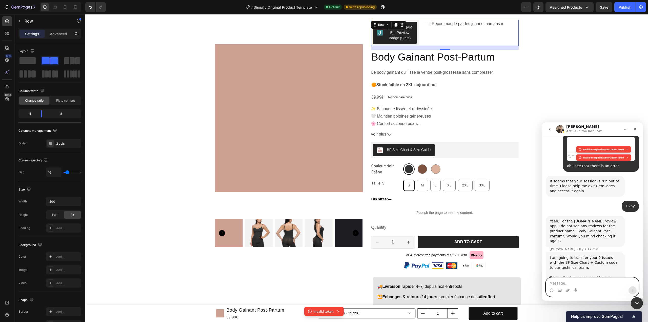
scroll to position [2501, 0]
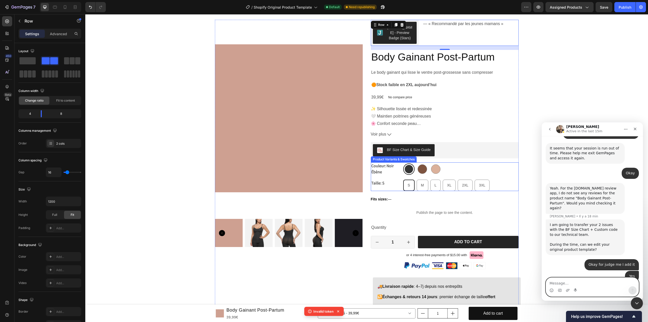
scroll to position [2526, 0]
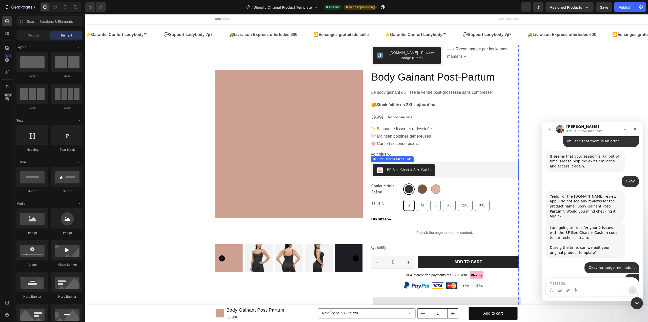
scroll to position [2516, 0]
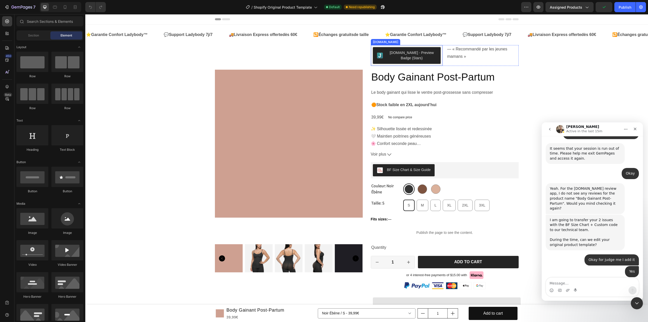
click at [440, 62] on div "[DOMAIN_NAME] - Preview Badge (Stars)" at bounding box center [407, 55] width 72 height 21
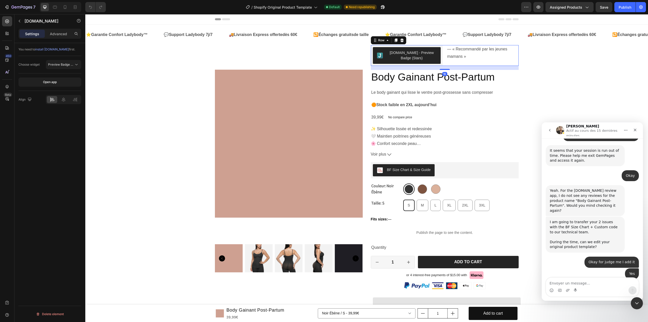
click at [441, 63] on div "[DOMAIN_NAME] - Preview Badge (Stars) [DOMAIN_NAME] — « Recommandé par les jeun…" at bounding box center [445, 55] width 148 height 21
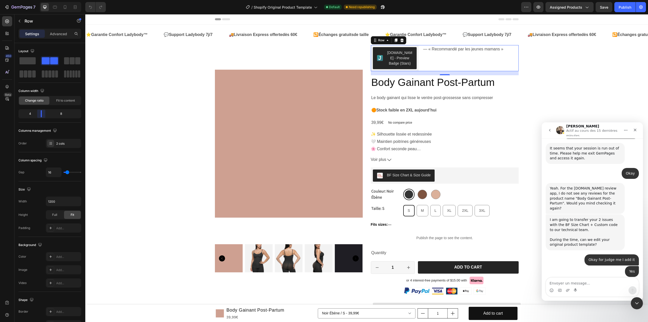
drag, startPoint x: 51, startPoint y: 114, endPoint x: 39, endPoint y: 113, distance: 11.6
click at [39, 38] on body "7 / Shopify Original Product Template Default Need republishing Preview Assigne…" at bounding box center [324, 19] width 648 height 38
click at [609, 6] on button "Save" at bounding box center [604, 7] width 17 height 10
click at [617, 10] on button "Publish" at bounding box center [624, 7] width 21 height 10
click at [18, 19] on icon "button" at bounding box center [19, 21] width 4 height 4
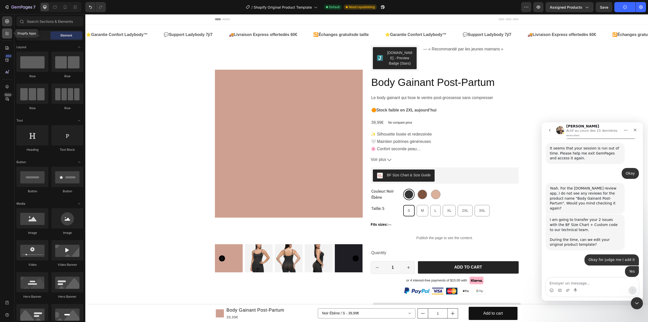
click at [8, 35] on icon at bounding box center [8, 35] width 2 height 2
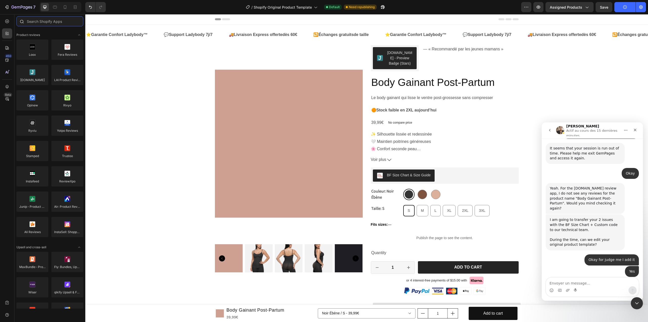
click at [46, 24] on input "text" at bounding box center [49, 21] width 67 height 10
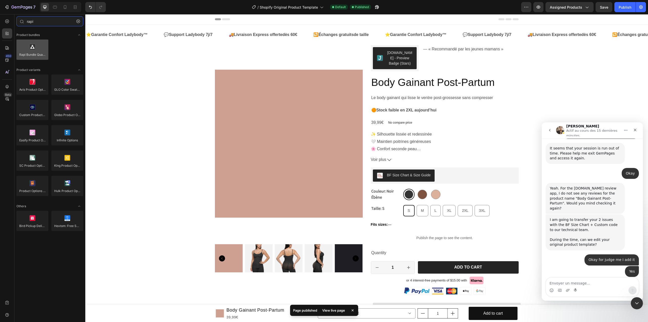
type input "rapi"
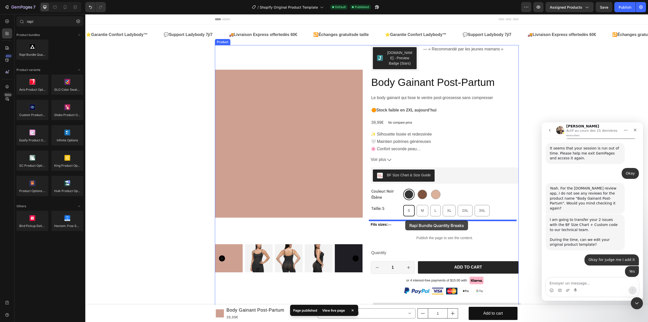
drag, startPoint x: 119, startPoint y: 64, endPoint x: 387, endPoint y: 197, distance: 299.6
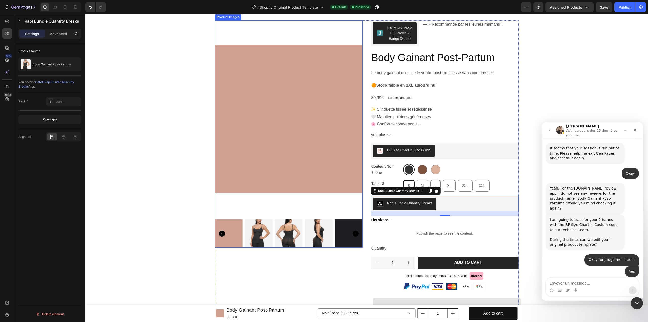
scroll to position [0, 0]
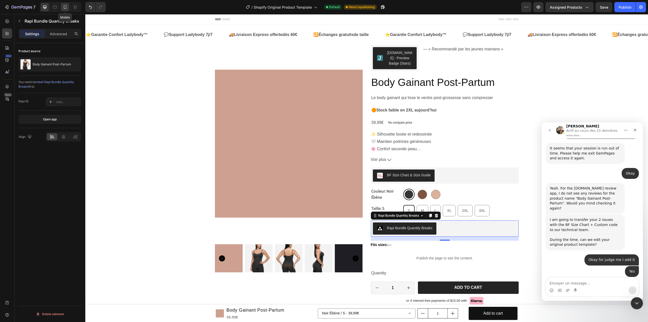
click at [65, 6] on icon at bounding box center [65, 7] width 5 height 5
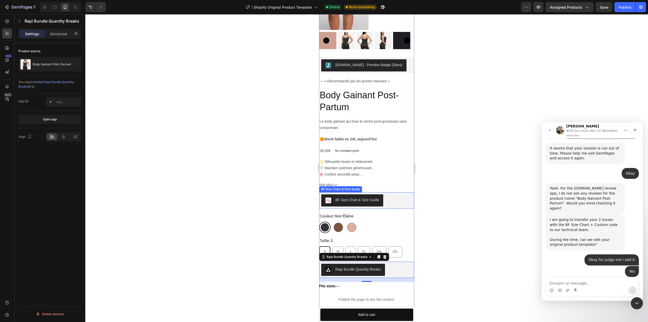
scroll to position [112, 0]
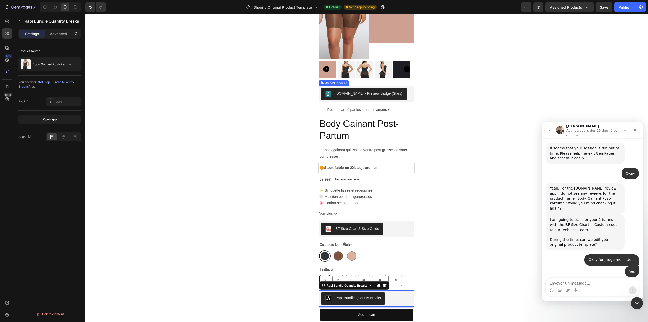
click at [403, 92] on div "[DOMAIN_NAME] - Preview Badge (Stars)" at bounding box center [366, 94] width 91 height 12
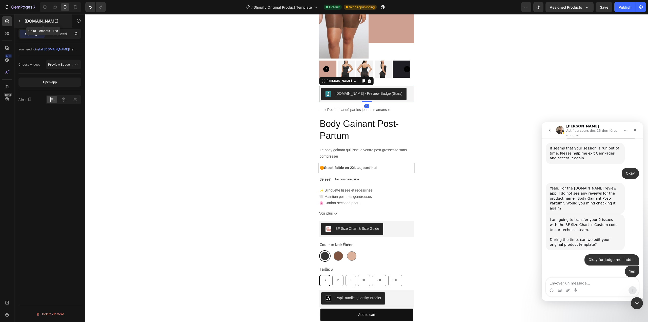
click at [22, 19] on button "button" at bounding box center [19, 21] width 8 height 8
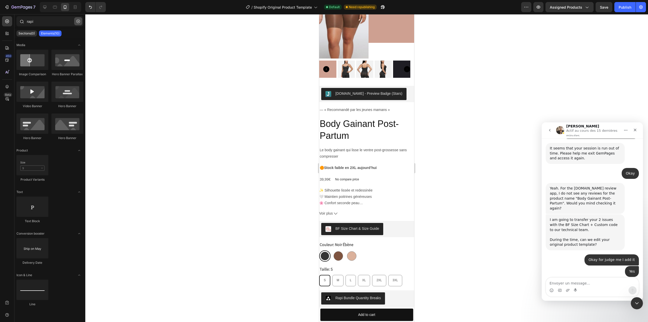
click at [79, 21] on icon "button" at bounding box center [78, 21] width 4 height 4
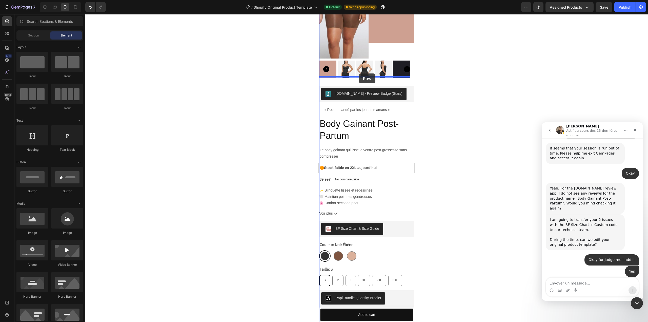
drag, startPoint x: 380, startPoint y: 81, endPoint x: 359, endPoint y: 73, distance: 22.5
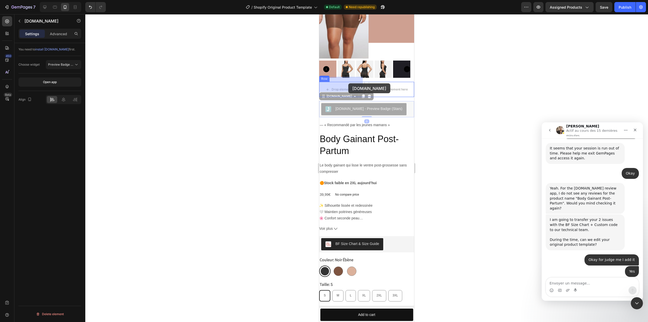
drag, startPoint x: 358, startPoint y: 100, endPoint x: 349, endPoint y: 83, distance: 19.4
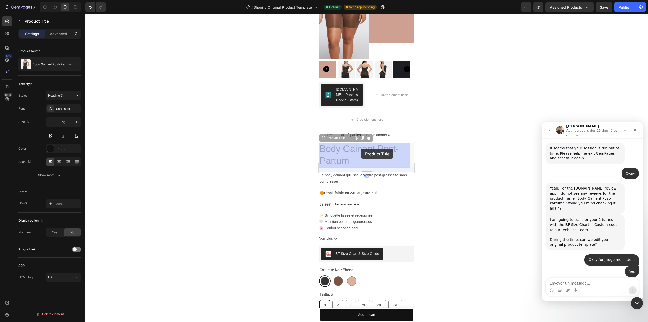
drag, startPoint x: 358, startPoint y: 148, endPoint x: 361, endPoint y: 149, distance: 3.0
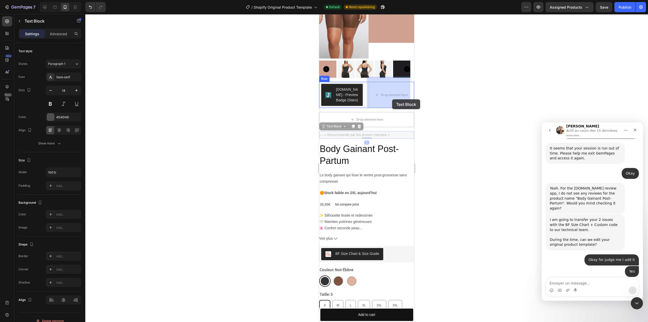
drag, startPoint x: 382, startPoint y: 134, endPoint x: 392, endPoint y: 99, distance: 36.4
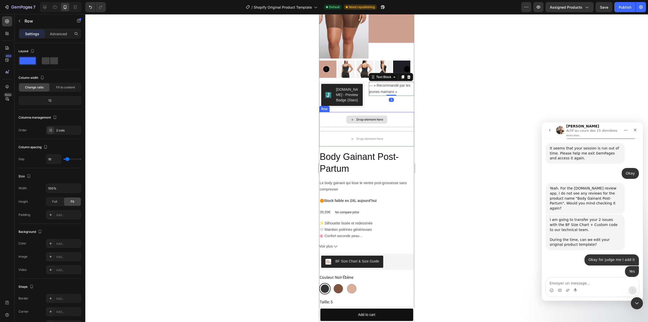
click at [403, 120] on div "Drop element here" at bounding box center [366, 119] width 95 height 15
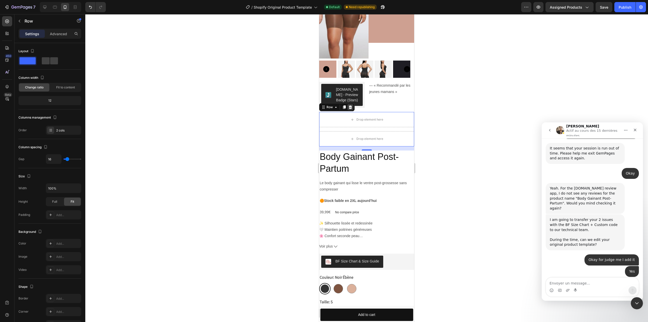
click at [350, 109] on icon at bounding box center [350, 107] width 3 height 4
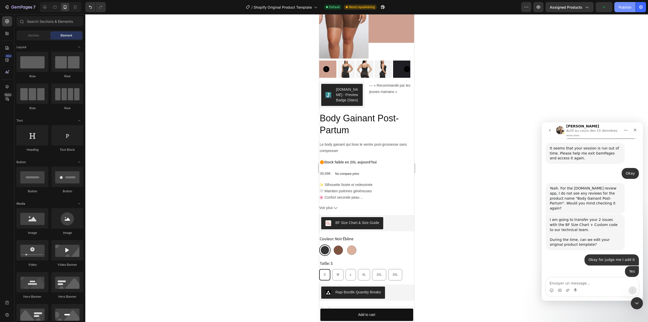
click at [621, 8] on div "Publish" at bounding box center [625, 7] width 13 height 5
click at [362, 92] on div "[DOMAIN_NAME] - Preview Badge (Stars)" at bounding box center [342, 95] width 46 height 26
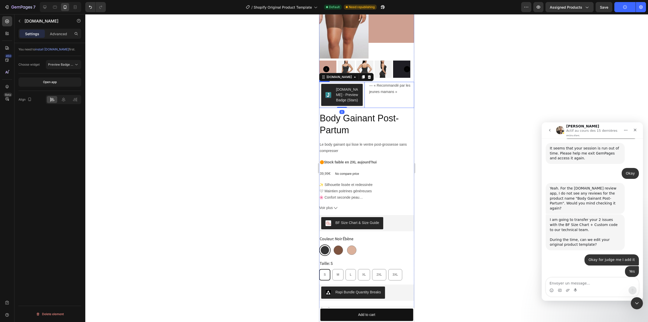
click at [374, 102] on div "— « Recommandé par les jeunes mamans » Text Block" at bounding box center [392, 95] width 46 height 26
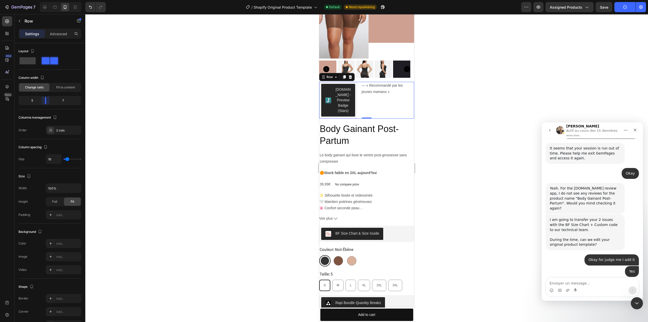
drag, startPoint x: 51, startPoint y: 98, endPoint x: 43, endPoint y: 99, distance: 8.1
click at [43, 38] on body "7 / Shopify Original Product Template Default Need republishing Preview Assigne…" at bounding box center [324, 19] width 648 height 38
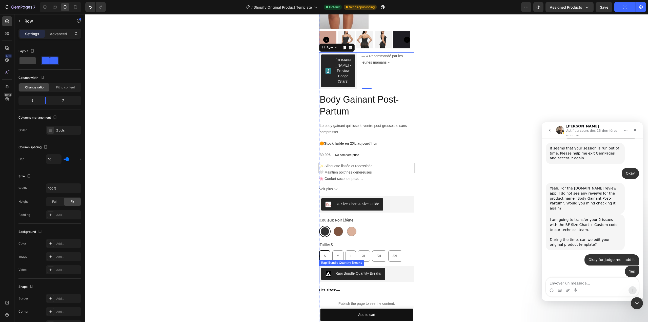
scroll to position [188, 0]
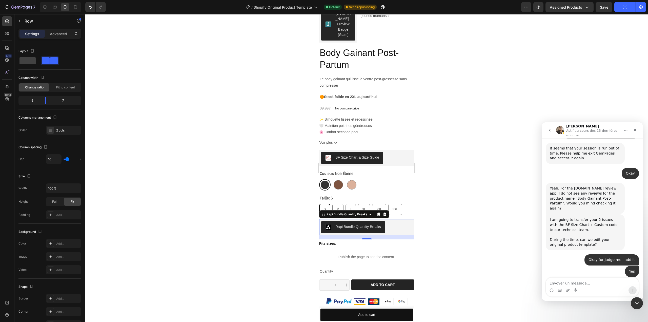
click at [399, 223] on div "Rapi Bundle Quantity Breaks" at bounding box center [366, 227] width 91 height 12
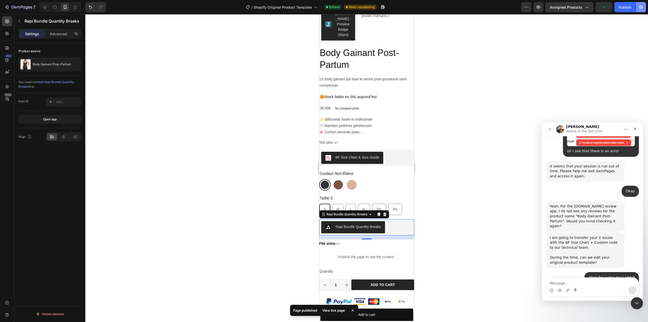
scroll to position [2516, 0]
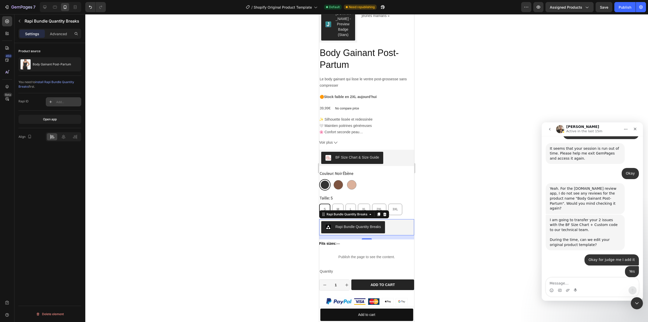
click at [66, 103] on div "Add..." at bounding box center [68, 102] width 24 height 5
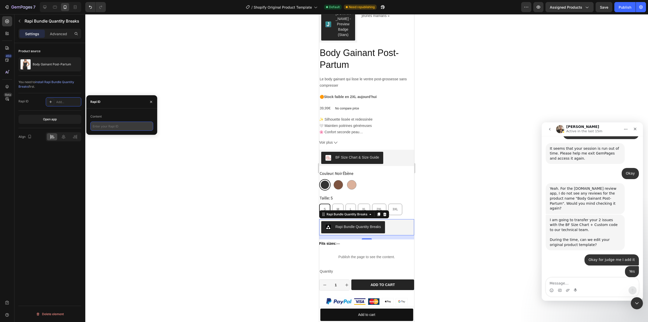
click at [116, 128] on input "text" at bounding box center [121, 125] width 63 height 9
paste input "rapi_63f9cf9d246a0286339"
type input "rapi_63f9cf9d246a0286339"
click at [56, 155] on div "Product source Body Gainant Post-Partum You need to install Rapi Bundle Quantit…" at bounding box center [49, 189] width 71 height 293
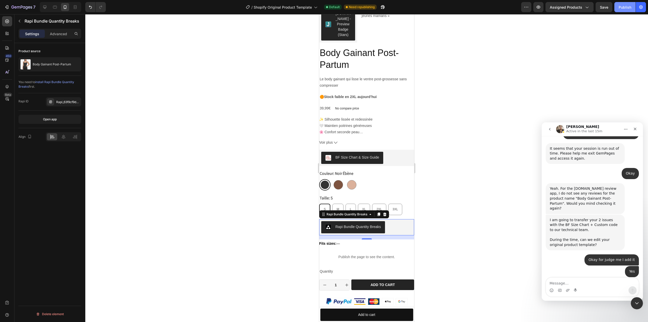
click at [621, 9] on div "Publish" at bounding box center [625, 7] width 13 height 5
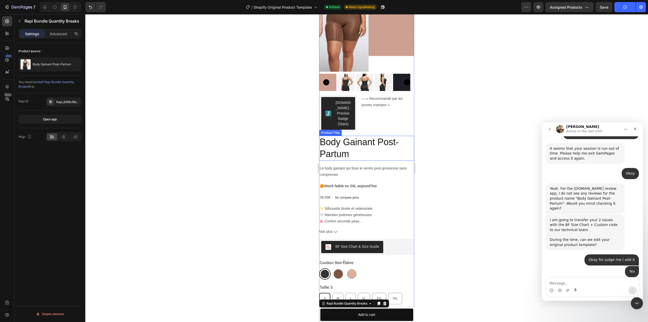
scroll to position [87, 0]
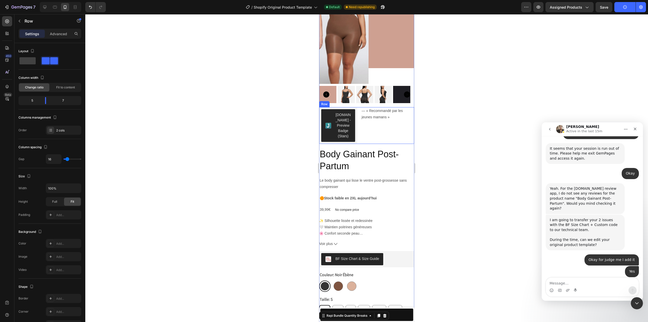
click at [357, 118] on div "[DOMAIN_NAME] - Preview Badge (Stars) [DOMAIN_NAME] — « Recommandé par les jeun…" at bounding box center [366, 125] width 95 height 37
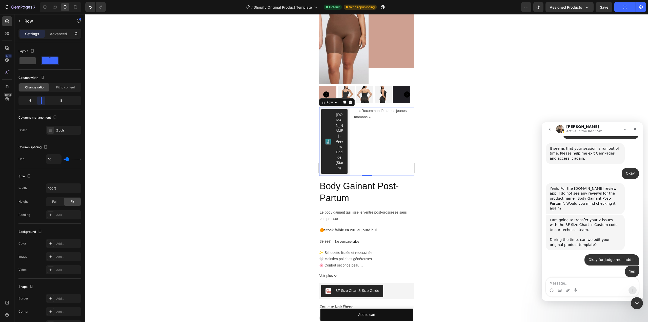
drag, startPoint x: 44, startPoint y: 100, endPoint x: 40, endPoint y: 100, distance: 3.6
click at [40, 38] on body "7 / Shopify Original Product Template Default Need republishing Preview Assigne…" at bounding box center [324, 19] width 648 height 38
click at [39, 38] on body "7 / Shopify Original Product Template Default Need republishing Preview Assigne…" at bounding box center [324, 19] width 648 height 38
click at [396, 108] on p "— « Recommandé par les jeunes mamans »" at bounding box center [383, 114] width 59 height 13
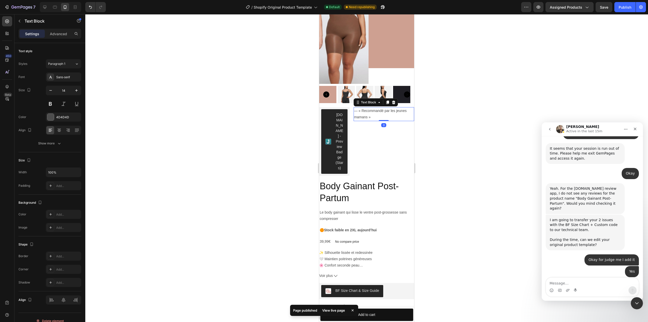
click at [396, 108] on p "— « Recommandé par les jeunes mamans »" at bounding box center [383, 114] width 59 height 13
click at [622, 9] on div "Publish" at bounding box center [625, 7] width 13 height 5
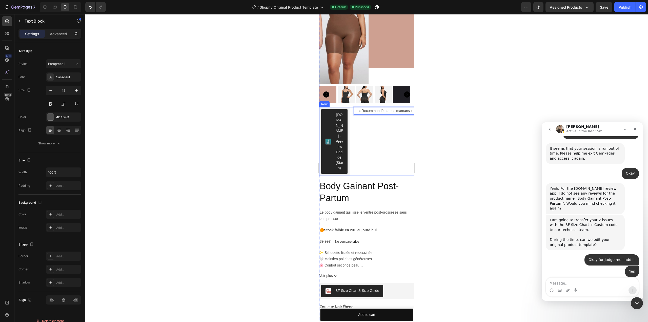
click at [393, 117] on div "— « Recommandé par les mamans » Text Block 0" at bounding box center [384, 141] width 60 height 69
click at [393, 114] on p "— « Recommandé par les mamans »" at bounding box center [383, 111] width 59 height 6
click at [393, 100] on div at bounding box center [394, 102] width 6 height 6
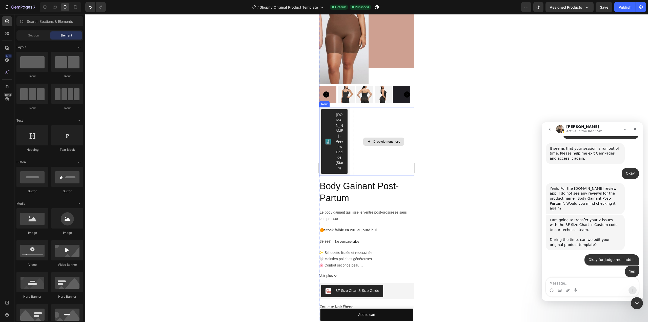
click at [373, 119] on div "Drop element here" at bounding box center [384, 141] width 60 height 69
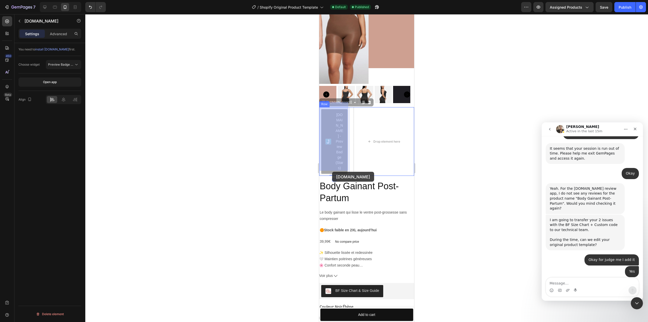
drag, startPoint x: 337, startPoint y: 115, endPoint x: 331, endPoint y: 151, distance: 36.9
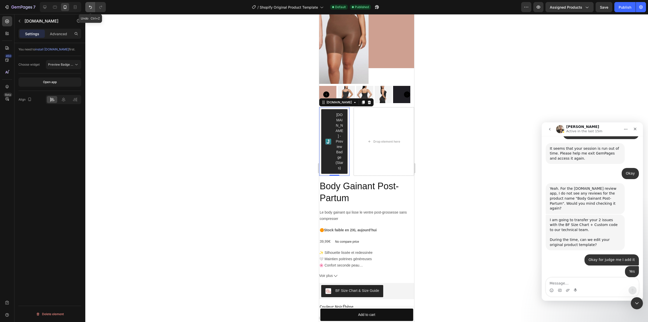
click at [88, 7] on icon "Undo/Redo" at bounding box center [90, 7] width 5 height 5
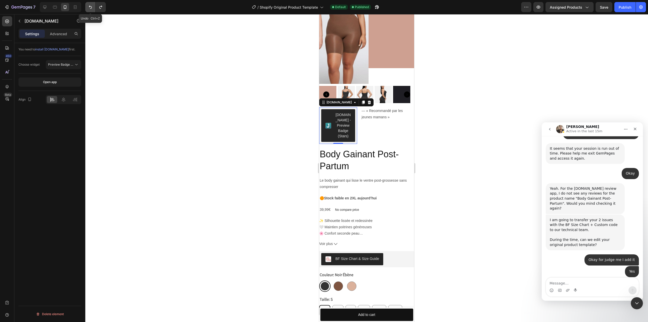
click at [88, 7] on icon "Undo/Redo" at bounding box center [90, 7] width 5 height 5
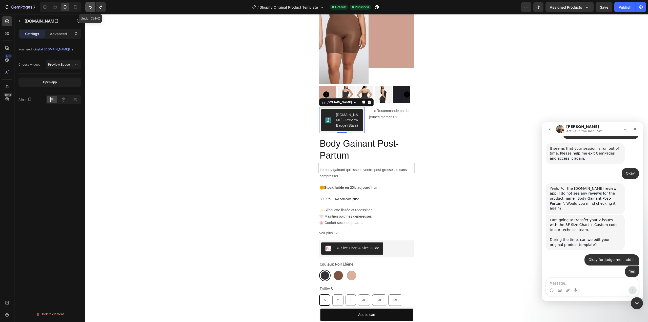
click at [89, 8] on icon "Undo/Redo" at bounding box center [90, 7] width 5 height 5
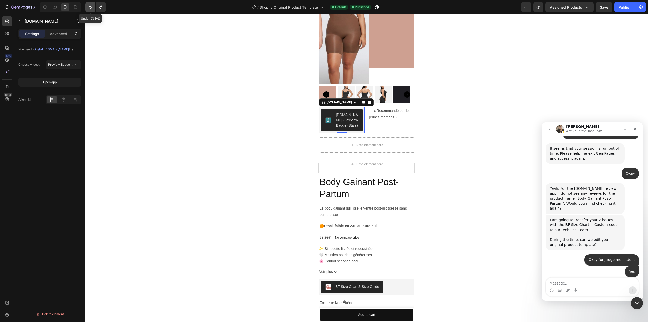
click at [90, 8] on icon "Undo/Redo" at bounding box center [90, 7] width 5 height 5
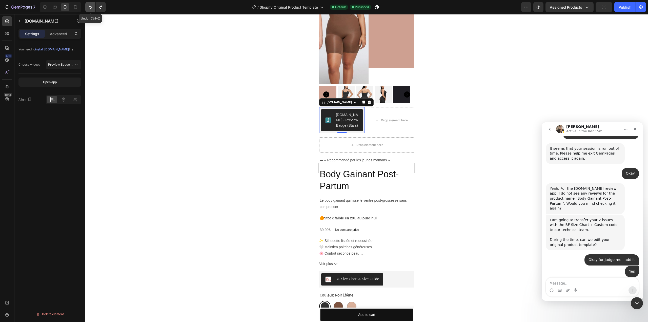
click at [90, 8] on icon "Undo/Redo" at bounding box center [90, 7] width 5 height 5
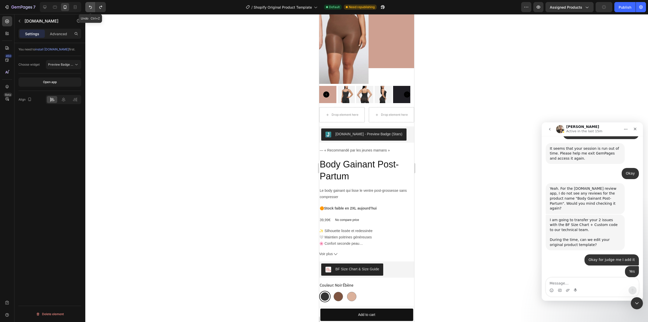
click at [90, 8] on icon "Undo/Redo" at bounding box center [90, 7] width 5 height 5
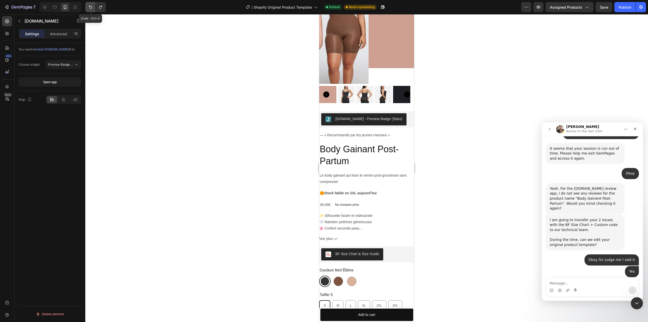
click at [90, 8] on icon "Undo/Redo" at bounding box center [90, 7] width 5 height 5
click at [104, 7] on button "Undo/Redo" at bounding box center [101, 7] width 10 height 10
click at [395, 132] on p "— « Recommandé par les jeunes mamans »" at bounding box center [367, 135] width 94 height 6
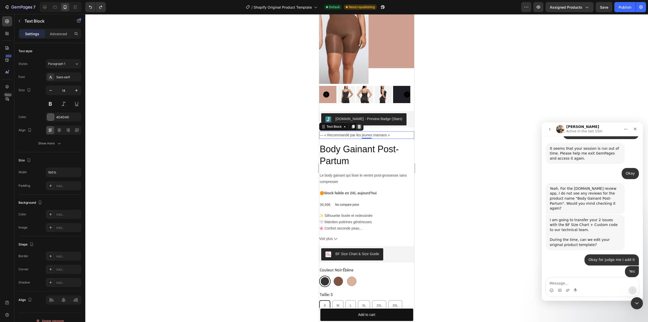
click at [359, 125] on icon at bounding box center [359, 127] width 4 height 4
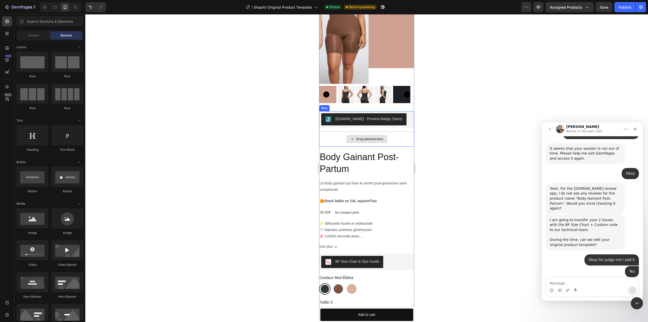
click at [399, 134] on div "Drop element here" at bounding box center [366, 138] width 95 height 15
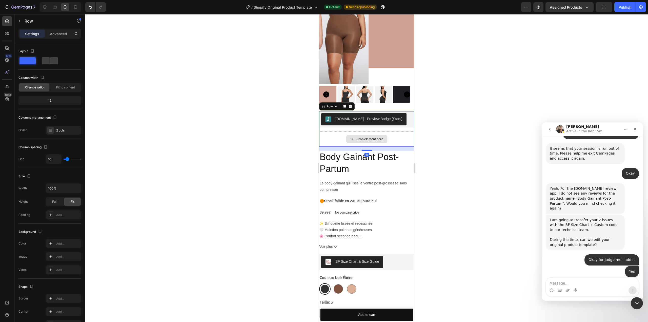
click at [404, 138] on div "Drop element here" at bounding box center [366, 138] width 95 height 15
click at [395, 138] on div "Drop element here" at bounding box center [366, 138] width 95 height 15
click at [393, 140] on div "Drop element here" at bounding box center [366, 138] width 95 height 15
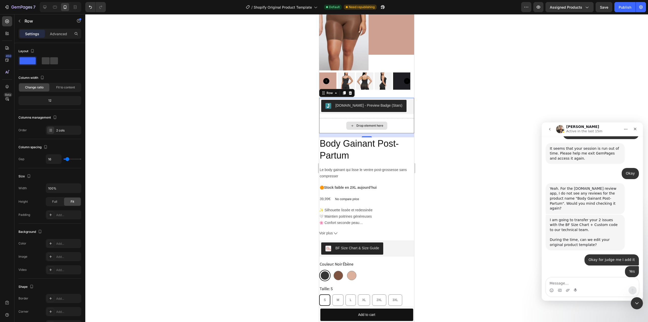
scroll to position [112, 0]
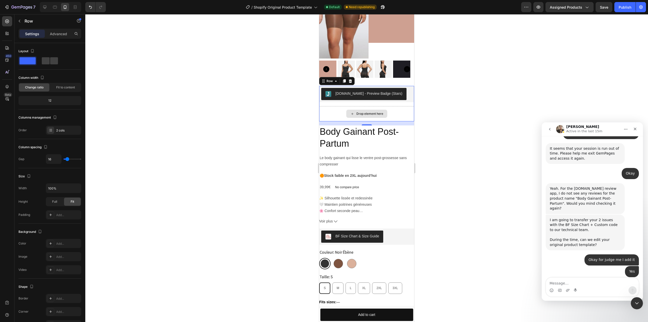
click at [402, 106] on div "Drop element here" at bounding box center [366, 113] width 95 height 15
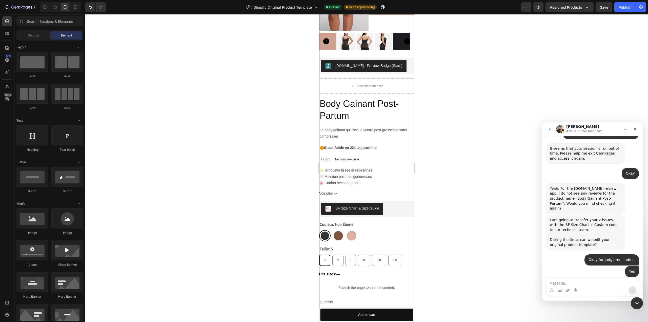
scroll to position [128, 0]
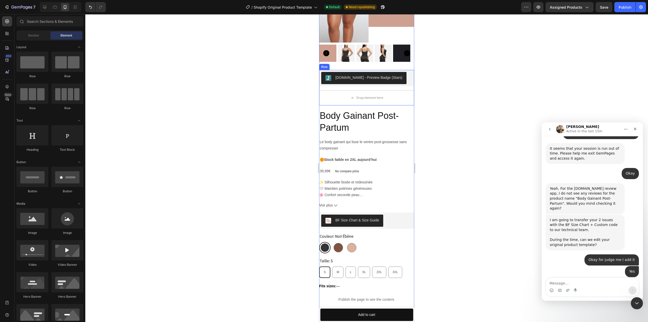
click at [404, 83] on div "Judge.me - Preview Badge (Stars) Judge.me Drop element here Row" at bounding box center [366, 87] width 95 height 35
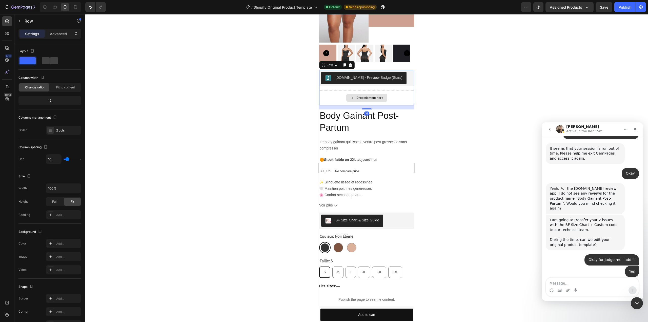
click at [403, 91] on div "Drop element here" at bounding box center [366, 97] width 95 height 15
click at [378, 96] on div "Drop element here" at bounding box center [369, 98] width 27 height 4
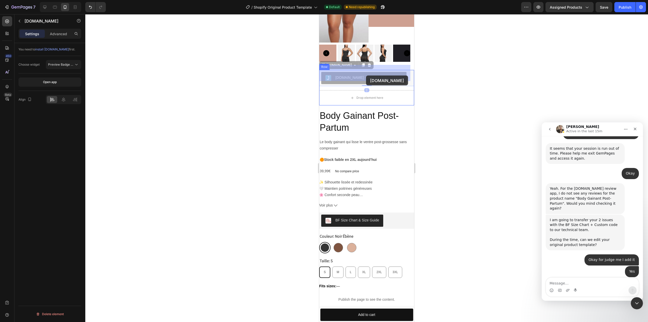
drag, startPoint x: 371, startPoint y: 73, endPoint x: 366, endPoint y: 75, distance: 5.3
click at [394, 93] on div "Drop element here" at bounding box center [366, 97] width 95 height 15
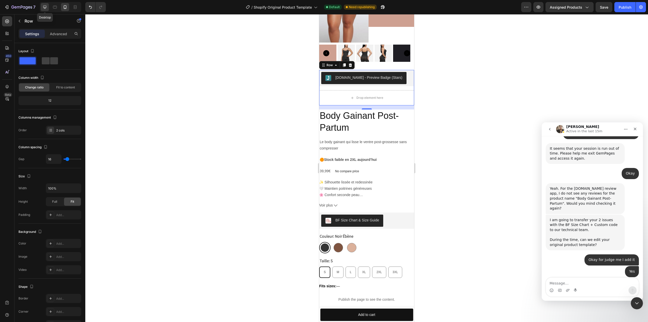
click at [44, 7] on icon at bounding box center [44, 7] width 5 height 5
type input "1200"
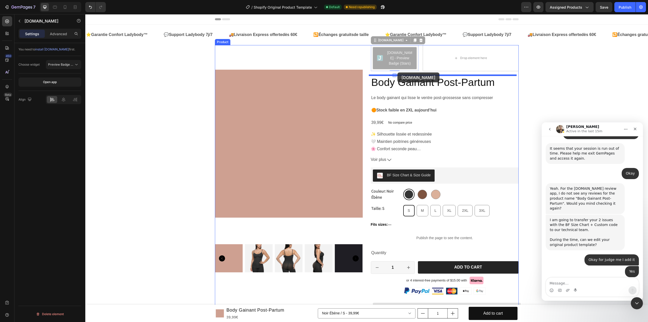
drag, startPoint x: 399, startPoint y: 56, endPoint x: 397, endPoint y: 72, distance: 16.8
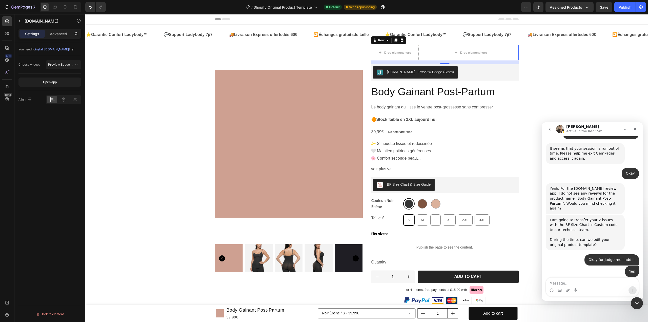
click at [418, 56] on div "Drop element here Drop element here Row 0" at bounding box center [445, 52] width 148 height 15
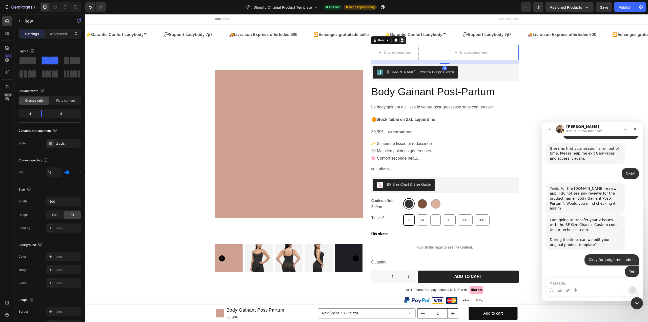
click at [401, 40] on icon at bounding box center [402, 40] width 4 height 4
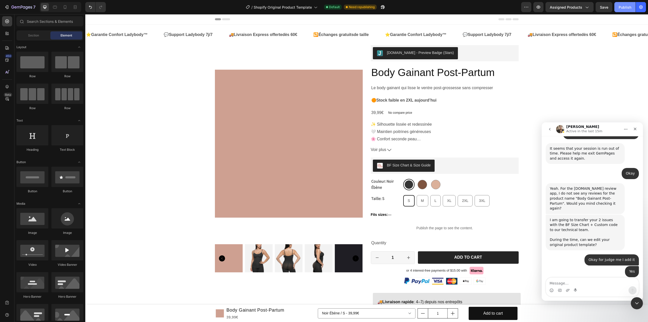
click at [619, 8] on div "Publish" at bounding box center [625, 7] width 13 height 5
click at [9, 22] on icon at bounding box center [7, 21] width 4 height 4
click at [48, 23] on input "text" at bounding box center [49, 21] width 67 height 10
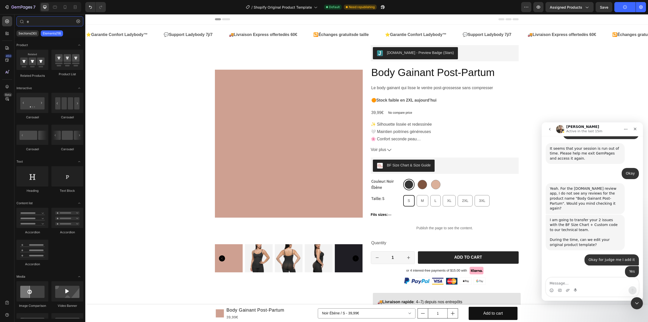
drag, startPoint x: 48, startPoint y: 23, endPoint x: 12, endPoint y: 21, distance: 35.5
click at [11, 21] on div "450 Beta e Sections(30) Elements(19) Product Related Products Product List Inte…" at bounding box center [42, 168] width 85 height 308
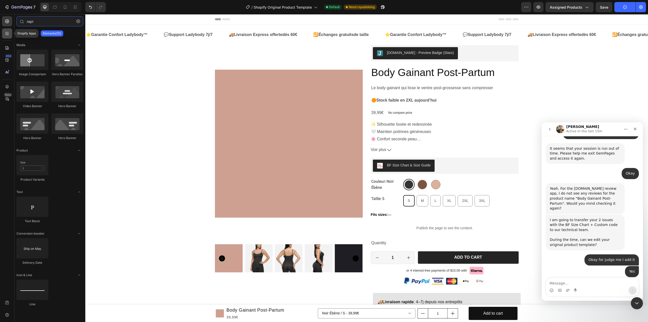
type input "rapi"
click at [8, 33] on icon at bounding box center [7, 33] width 5 height 5
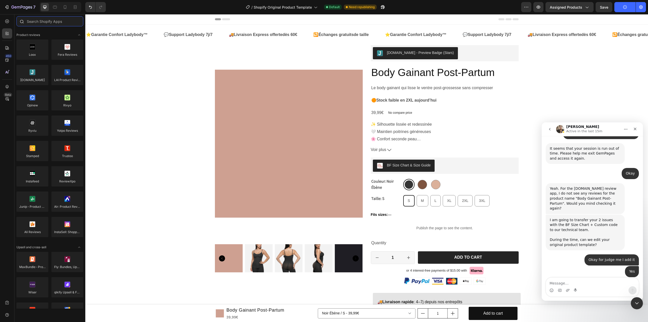
click at [39, 25] on input "text" at bounding box center [49, 21] width 67 height 10
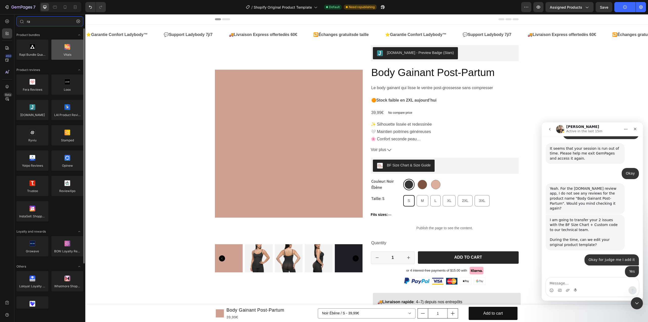
type input "ra"
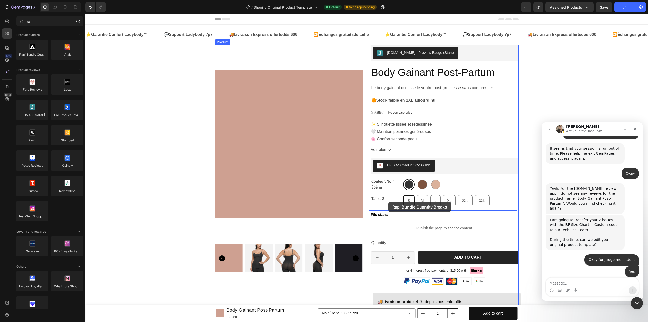
drag, startPoint x: 137, startPoint y: 70, endPoint x: 388, endPoint y: 204, distance: 284.9
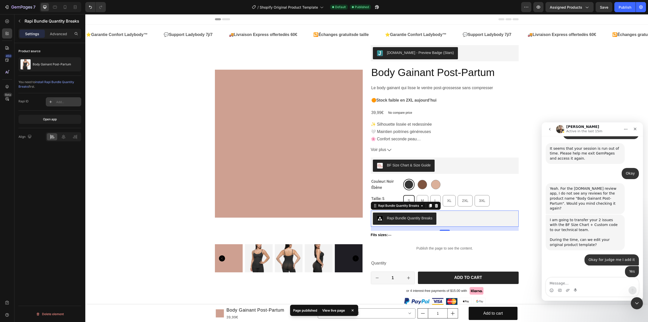
click at [57, 98] on div "Add..." at bounding box center [63, 101] width 35 height 9
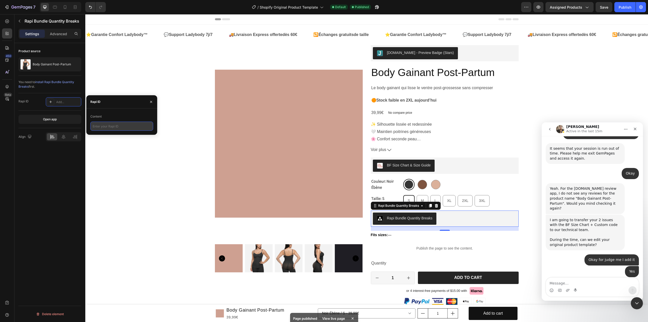
click at [118, 122] on input "text" at bounding box center [121, 125] width 63 height 9
paste input "rapi_63f9cf9d246a0286339"
type input "rapi_63f9cf9d246a0286339"
click at [624, 5] on div "Publish" at bounding box center [625, 7] width 13 height 5
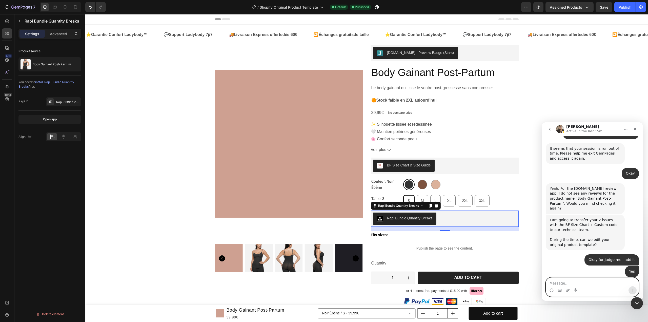
click at [567, 277] on textarea "Message…" at bounding box center [592, 281] width 93 height 9
type textarea "Now Ican make change but rapi doesn't appears"
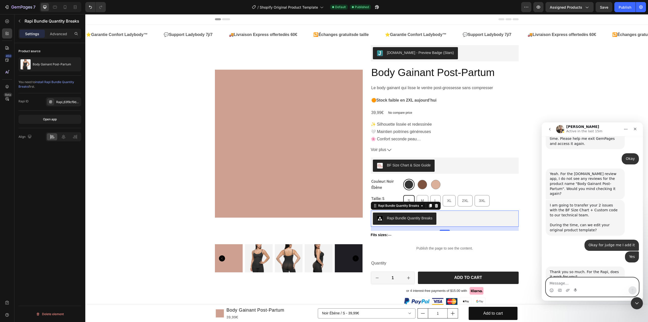
scroll to position [2536, 0]
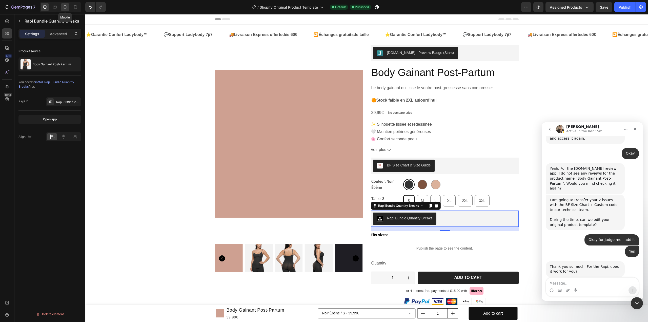
click at [67, 7] on icon at bounding box center [65, 7] width 5 height 5
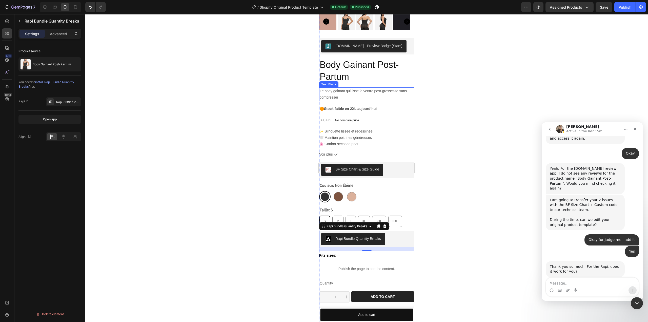
scroll to position [126, 0]
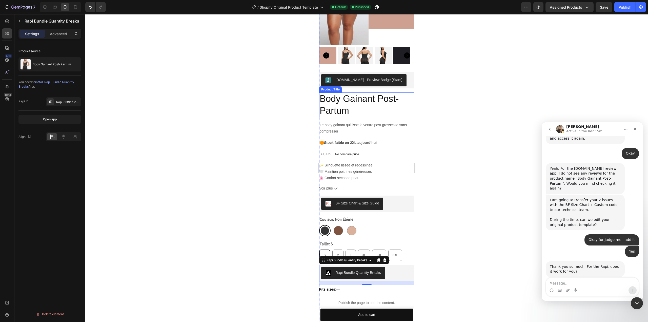
click at [320, 104] on h2 "Body Gainant Post-Partum" at bounding box center [366, 104] width 95 height 25
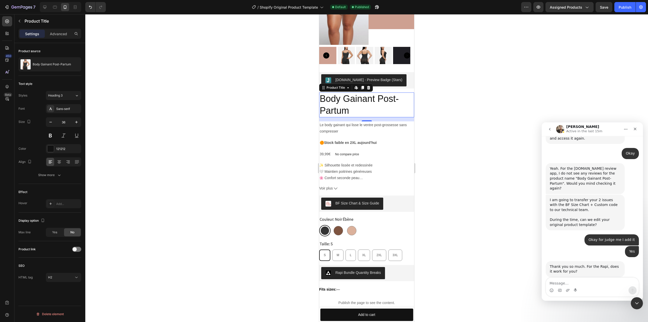
click at [407, 117] on div "16" at bounding box center [366, 119] width 95 height 4
click at [408, 122] on p "Le body gainant qui lisse le ventre post-grossesse sans compresser" at bounding box center [367, 128] width 94 height 13
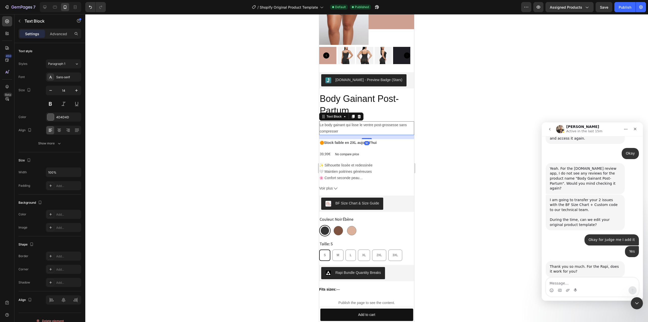
click at [405, 114] on div "Judge.me - Preview Badge (Stars) Judge.me Body Gainant Post-Partum Product Titl…" at bounding box center [366, 271] width 95 height 399
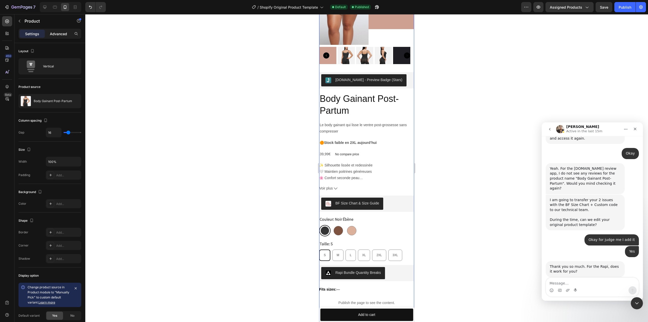
click at [60, 31] on div "Advanced" at bounding box center [58, 34] width 25 height 8
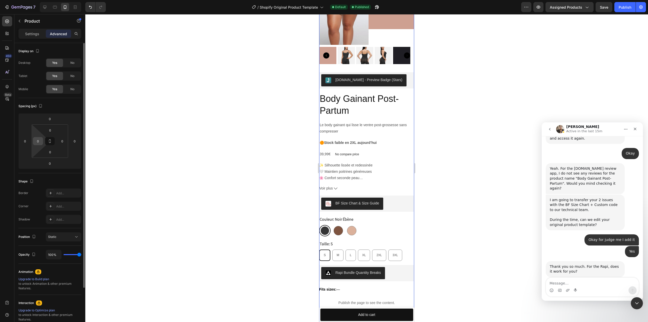
click at [38, 140] on input "0" at bounding box center [38, 141] width 8 height 8
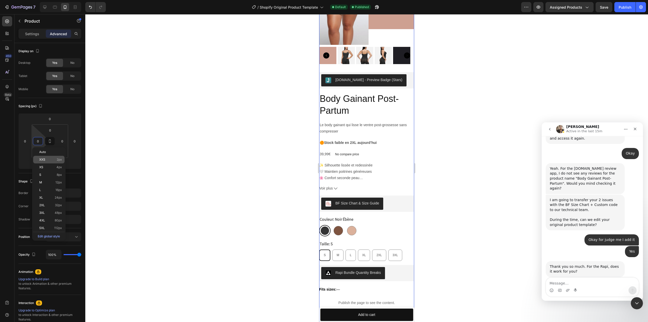
click at [53, 174] on p "S 8px" at bounding box center [50, 175] width 23 height 4
type input "8"
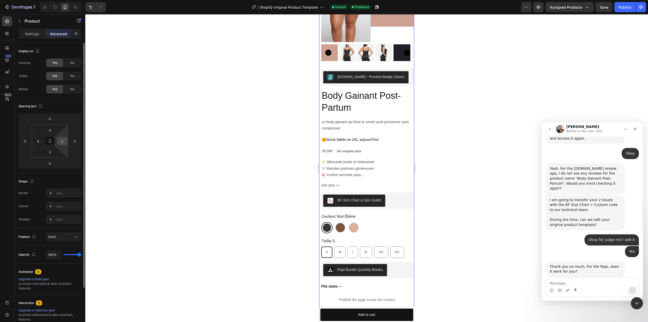
click at [63, 141] on input "0" at bounding box center [62, 141] width 8 height 8
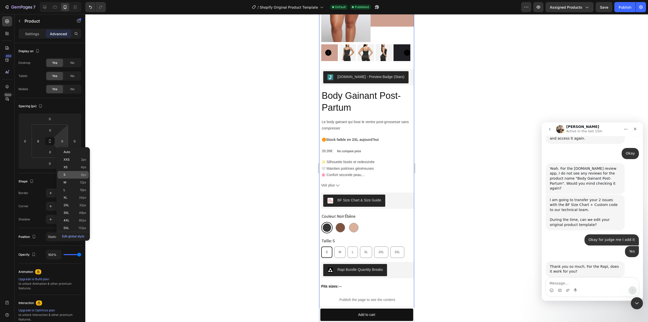
click at [72, 174] on p "S 8px" at bounding box center [75, 175] width 23 height 4
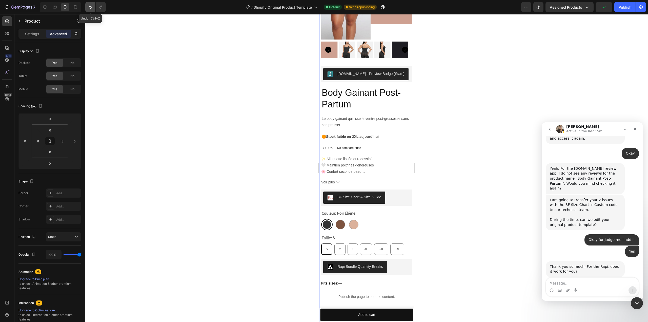
click at [93, 8] on icon "Undo/Redo" at bounding box center [90, 7] width 5 height 5
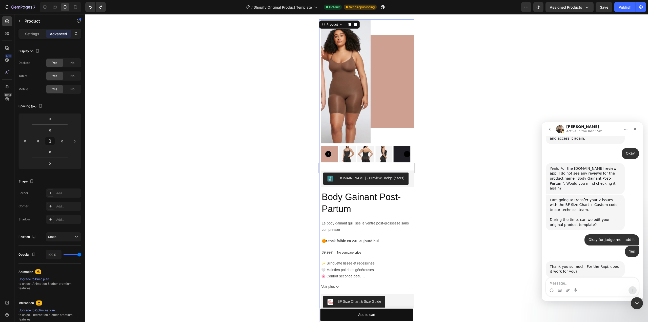
scroll to position [0, 0]
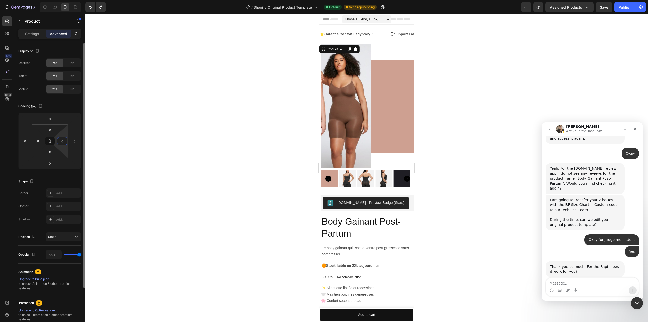
click at [63, 140] on input "0" at bounding box center [62, 141] width 8 height 8
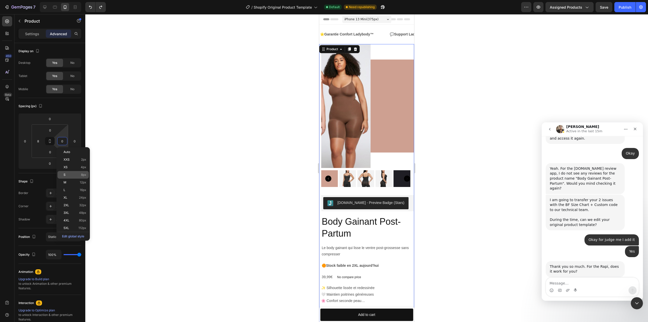
click at [75, 174] on p "S 8px" at bounding box center [75, 175] width 23 height 4
type input "8"
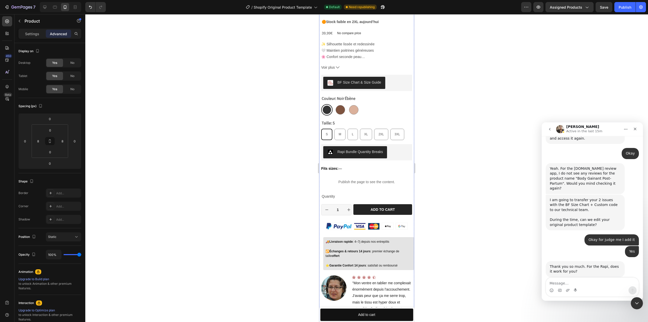
scroll to position [253, 0]
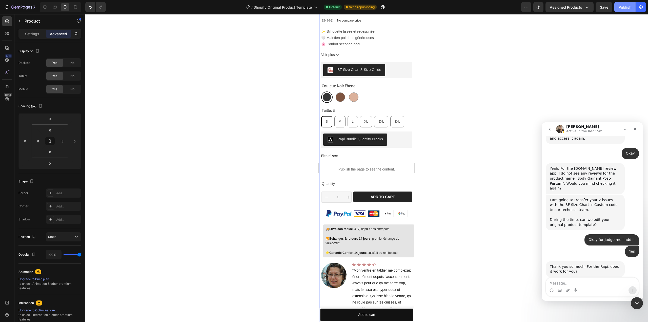
click at [629, 6] on div "Publish" at bounding box center [625, 7] width 13 height 5
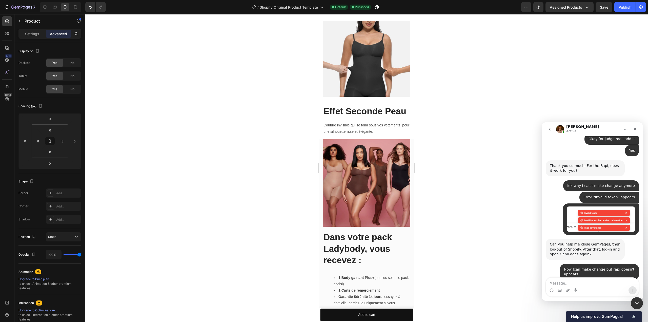
scroll to position [2601, 0]
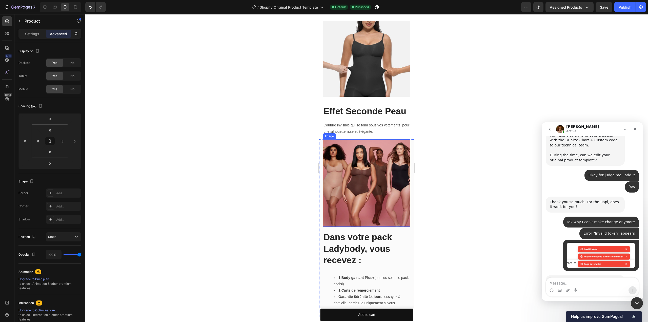
click at [614, 2] on button "Publish" at bounding box center [624, 7] width 21 height 10
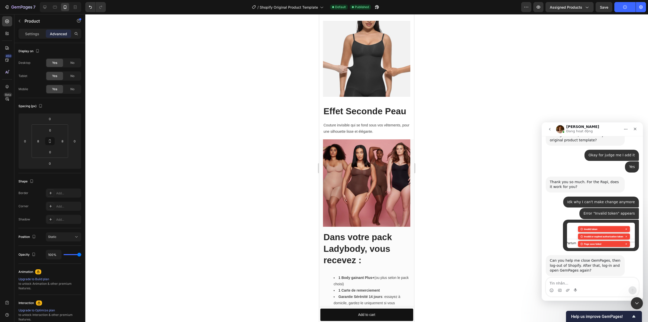
scroll to position [2581, 0]
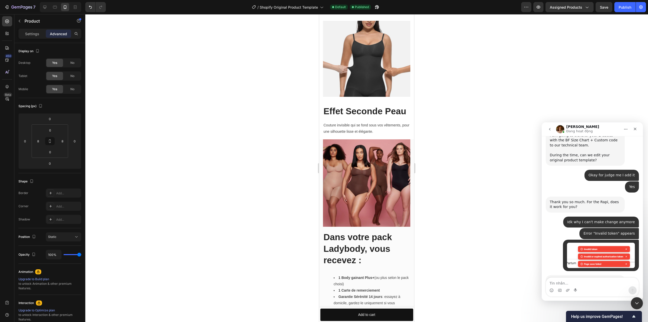
click at [594, 285] on textarea "Tin nhắn..." at bounding box center [592, 281] width 93 height 9
type textarea "Okay"
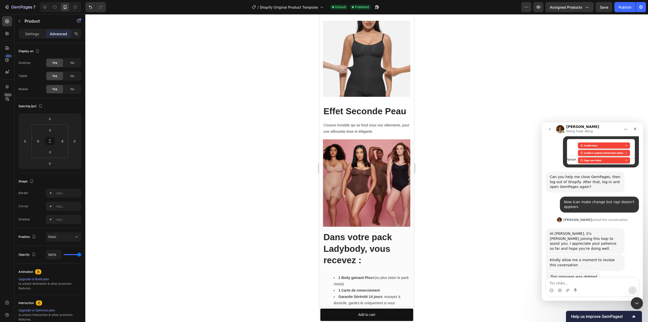
scroll to position [2685, 0]
click at [569, 280] on textarea "Tin nhắn..." at bounding box center [592, 281] width 93 height 9
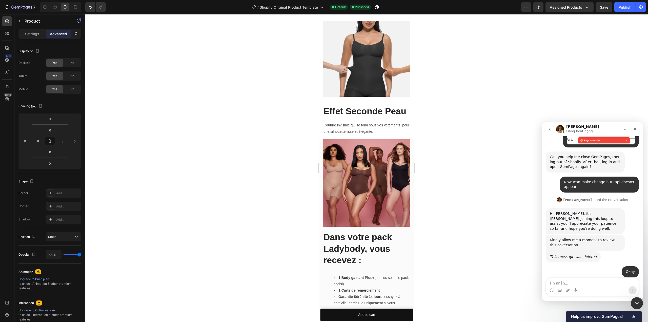
click at [569, 279] on textarea "Tin nhắn..." at bounding box center [592, 281] width 93 height 9
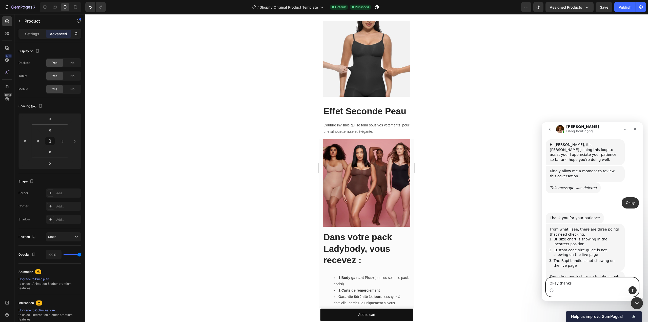
type textarea "Okay thanks"
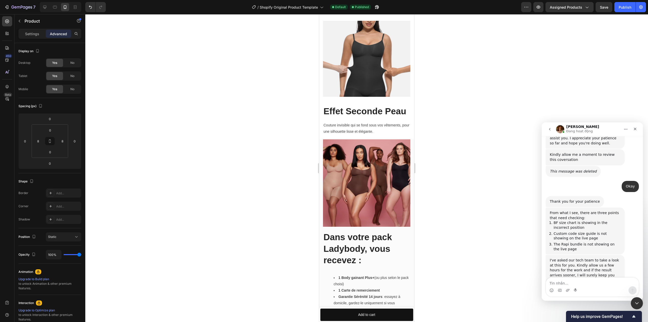
click at [593, 299] on img "Jamie dit…" at bounding box center [584, 315] width 68 height 33
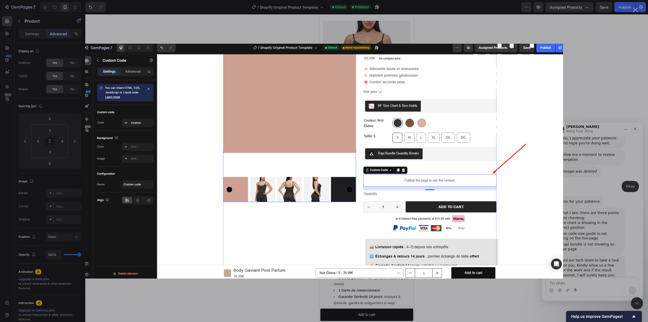
scroll to position [0, 0]
click at [592, 194] on div "Intercom Messenger" at bounding box center [324, 161] width 648 height 322
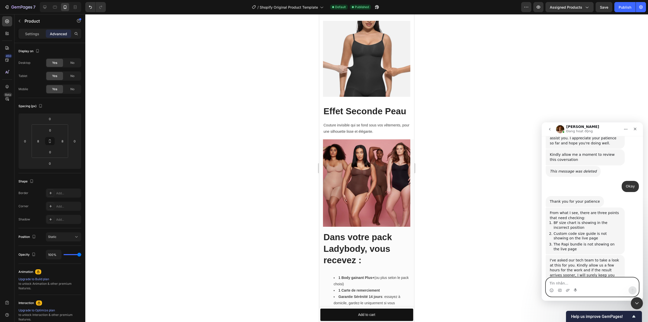
click at [578, 282] on textarea "Tin nhắn..." at bounding box center [592, 281] width 93 height 9
type textarea "Chat GPT"
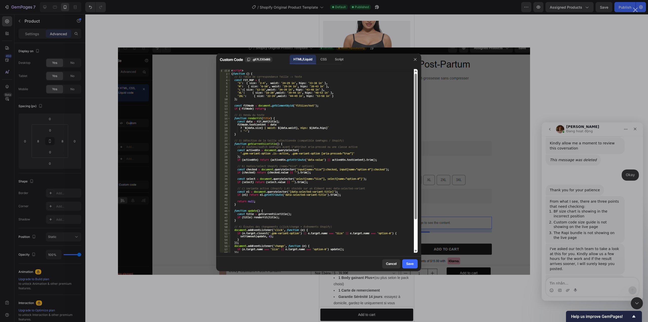
click at [566, 266] on div "Intercom Messenger" at bounding box center [324, 161] width 648 height 322
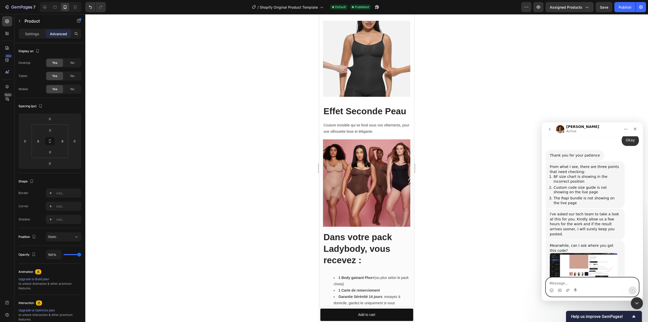
click at [572, 284] on textarea "Message…" at bounding box center [592, 281] width 93 height 9
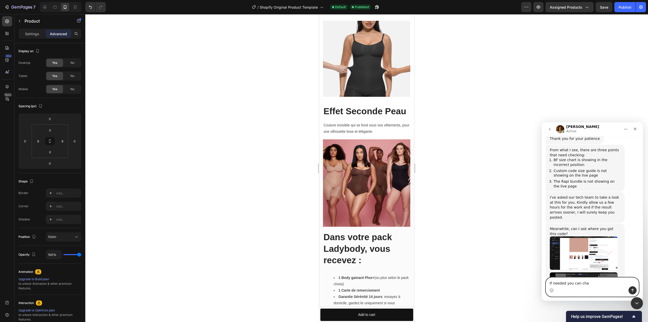
scroll to position [2872, 0]
click at [624, 282] on textarea "If needed you can change it, I just need to have in cm" at bounding box center [592, 279] width 93 height 14
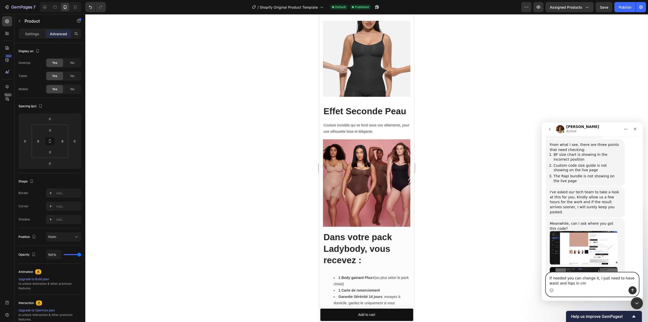
click at [556, 285] on textarea "If needed you can change it, I just need to have waist and hips in cm" at bounding box center [592, 279] width 93 height 14
click at [556, 284] on textarea "If needed you can change it, I just need to have waist hips in cm" at bounding box center [592, 279] width 93 height 14
type textarea "If needed you can change it, I just need to have waist hips and chest in cm"
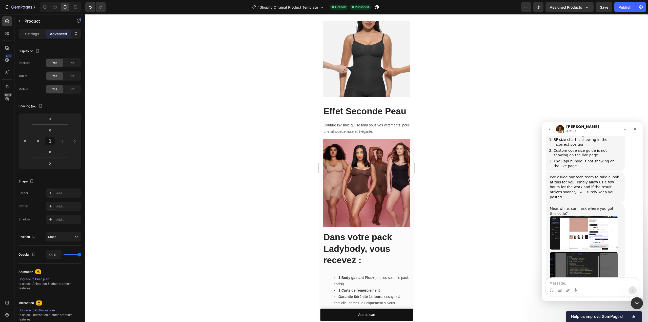
click at [595, 308] on div "Chat GPT • Il y a 1 min" at bounding box center [592, 315] width 93 height 15
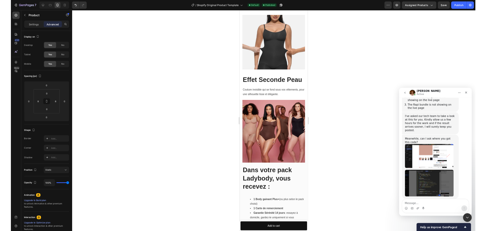
scroll to position [2907, 0]
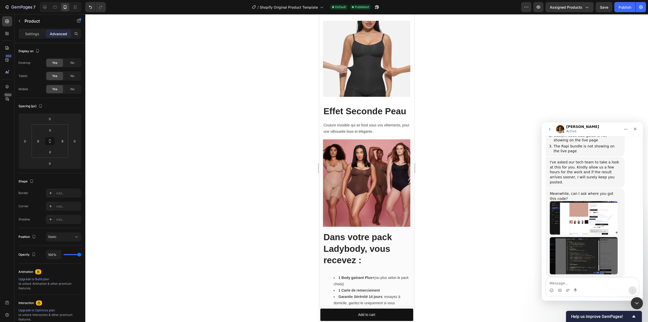
click at [604, 128] on div "Jamie Active" at bounding box center [588, 129] width 64 height 9
